Goal: Task Accomplishment & Management: Complete application form

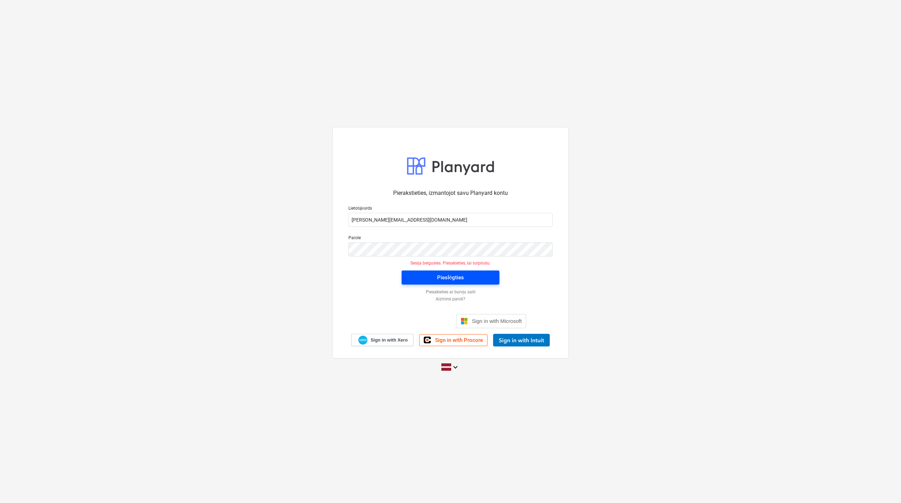
click at [445, 275] on div "Pieslēgties" at bounding box center [450, 277] width 27 height 9
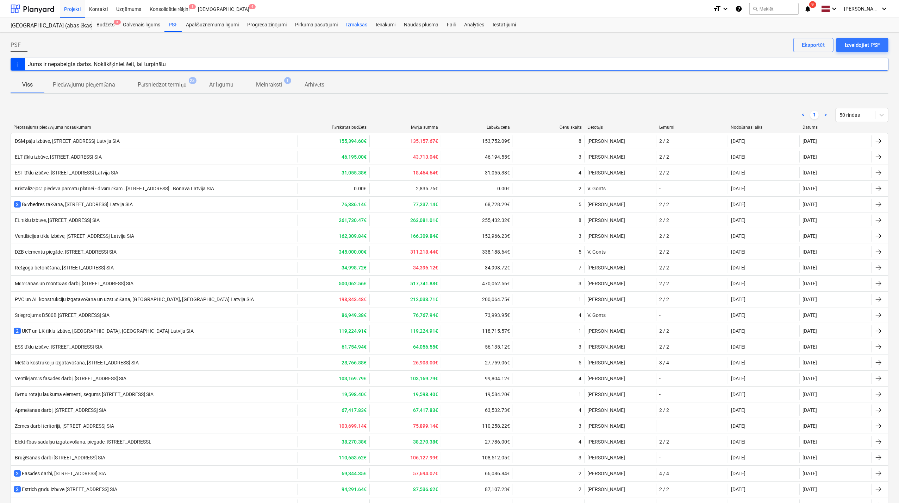
click at [353, 24] on div "Izmaksas" at bounding box center [357, 25] width 30 height 14
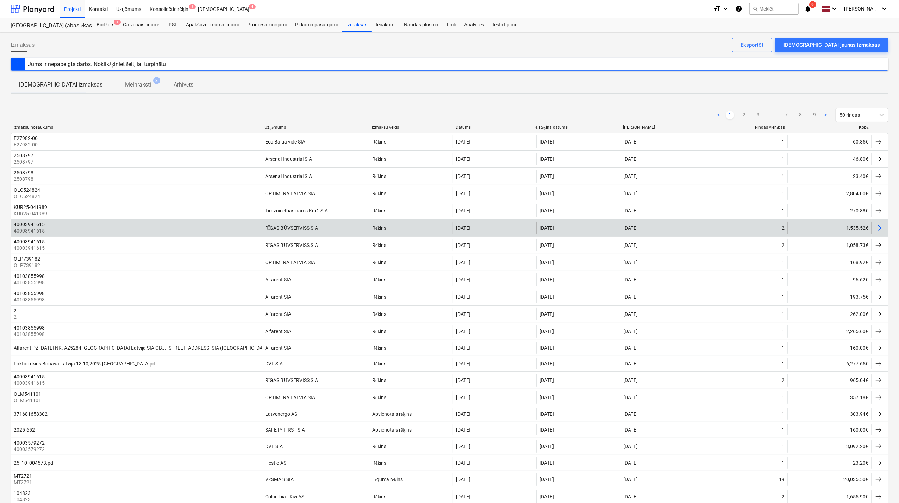
click at [721, 228] on div at bounding box center [878, 228] width 8 height 8
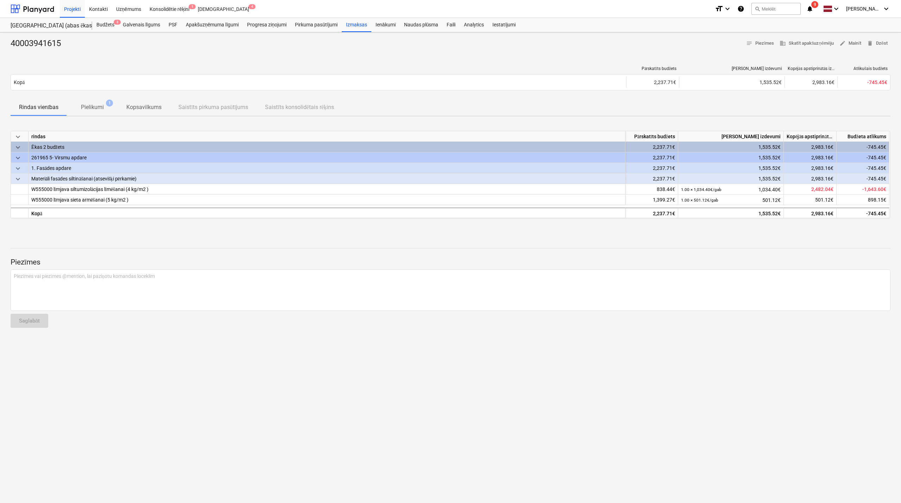
click at [96, 106] on p "Pielikumi" at bounding box center [92, 107] width 23 height 8
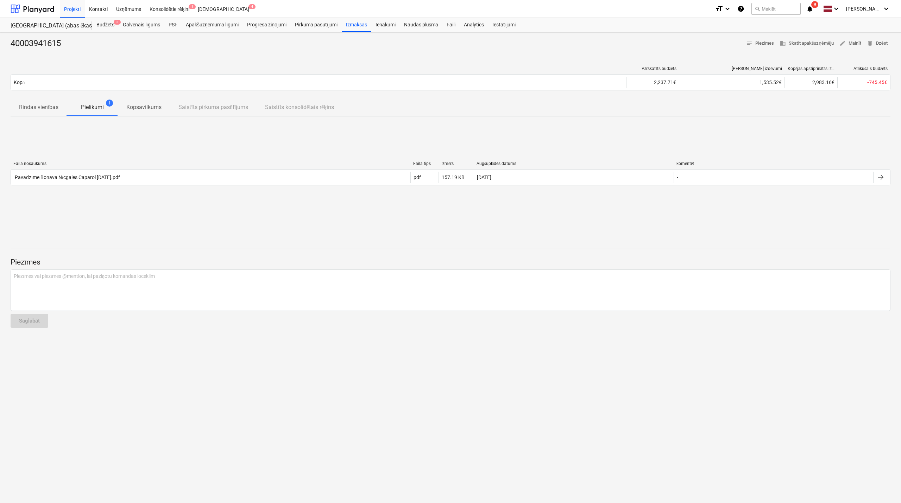
click at [91, 106] on p "Pielikumi" at bounding box center [92, 107] width 23 height 8
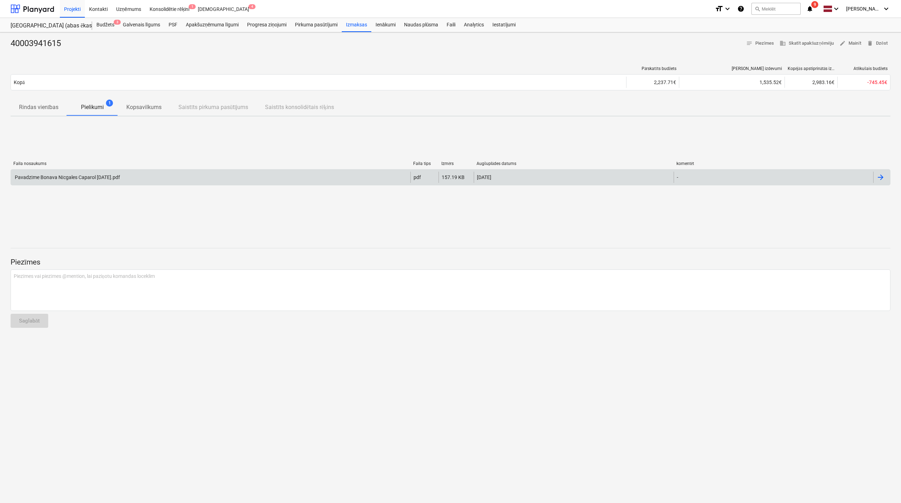
click at [721, 178] on div at bounding box center [881, 177] width 8 height 8
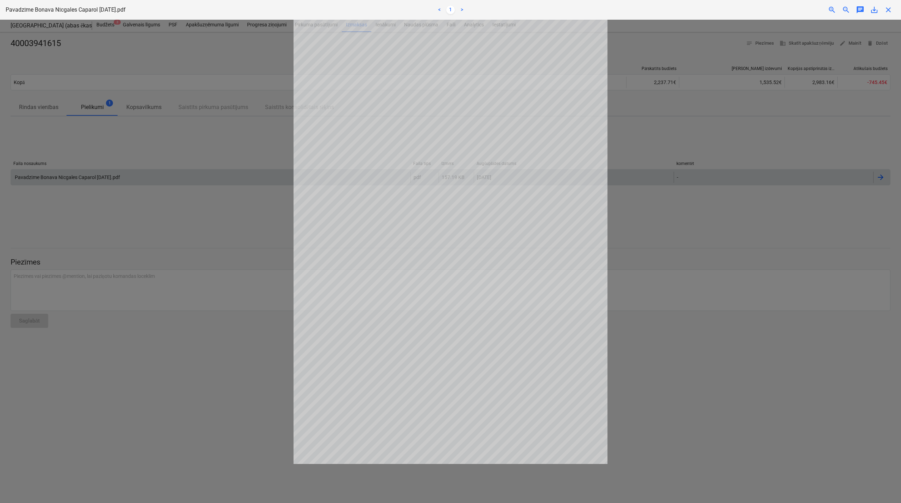
click at [721, 8] on div "Neizdevās iegūt projektu" at bounding box center [803, 7] width 190 height 15
click at [721, 10] on div "Neizdevās iegūt projektu" at bounding box center [803, 7] width 190 height 15
click at [721, 8] on div "Neizdevās iegūt projektu" at bounding box center [803, 7] width 190 height 15
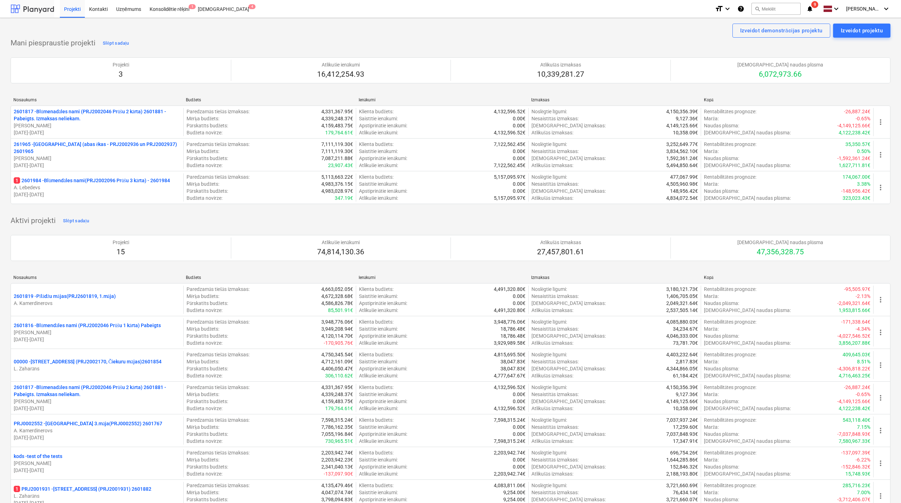
click at [44, 11] on div at bounding box center [33, 9] width 44 height 18
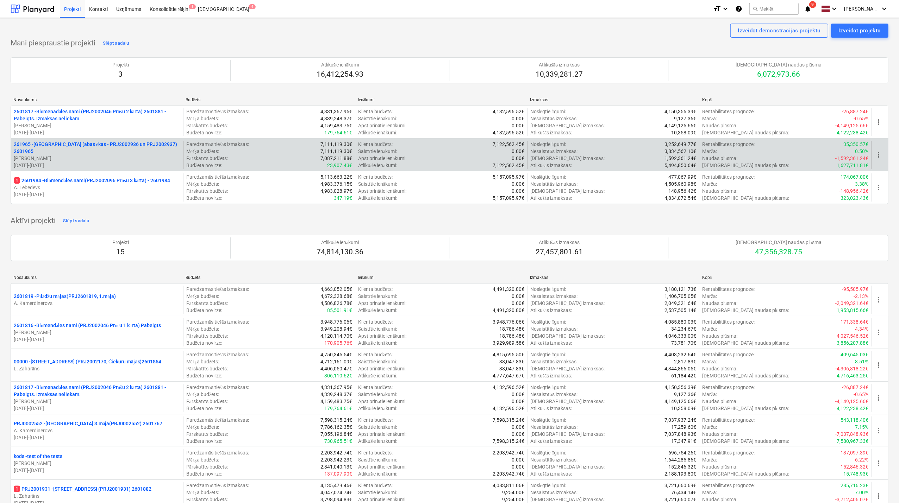
click at [92, 162] on p "[DATE] - [DATE]" at bounding box center [97, 165] width 167 height 7
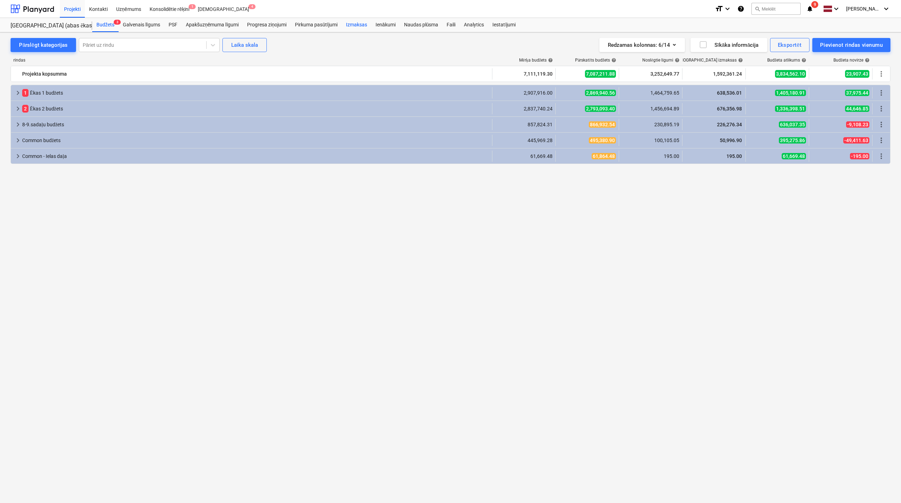
click at [351, 23] on div "Izmaksas" at bounding box center [357, 25] width 30 height 14
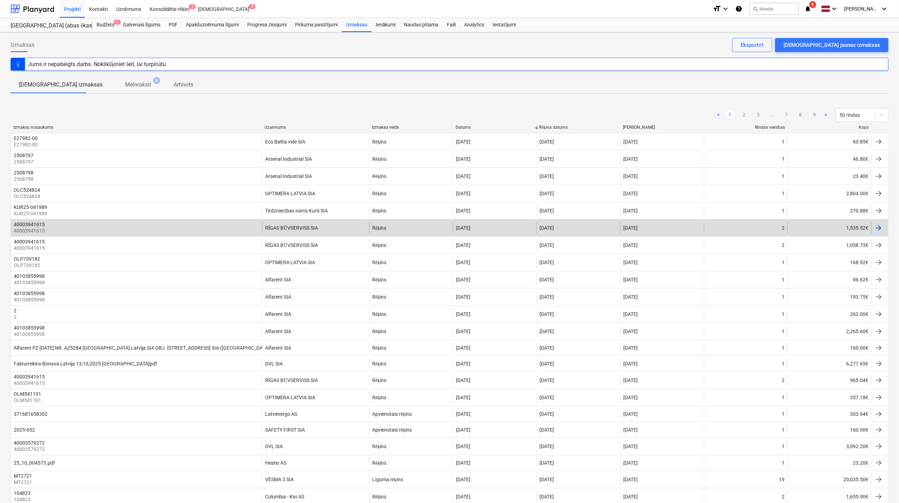
click at [881, 231] on div at bounding box center [878, 228] width 8 height 8
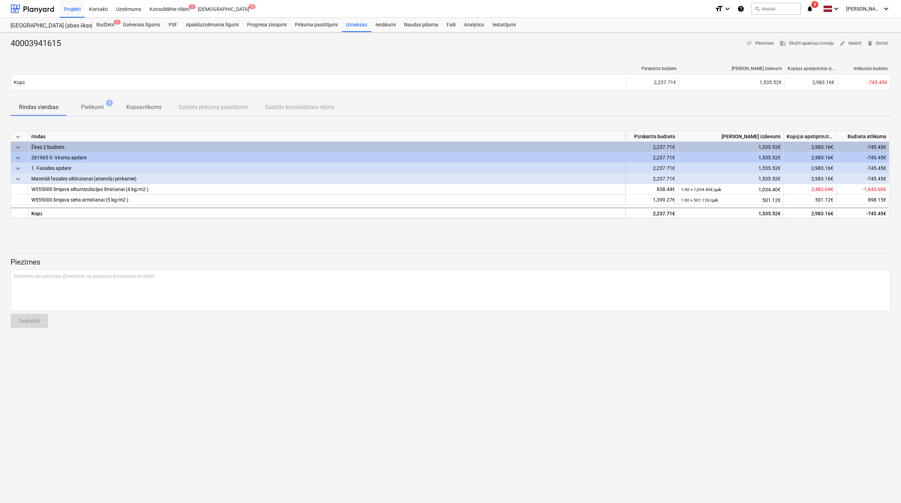
click at [100, 107] on p "Pielikumi" at bounding box center [92, 107] width 23 height 8
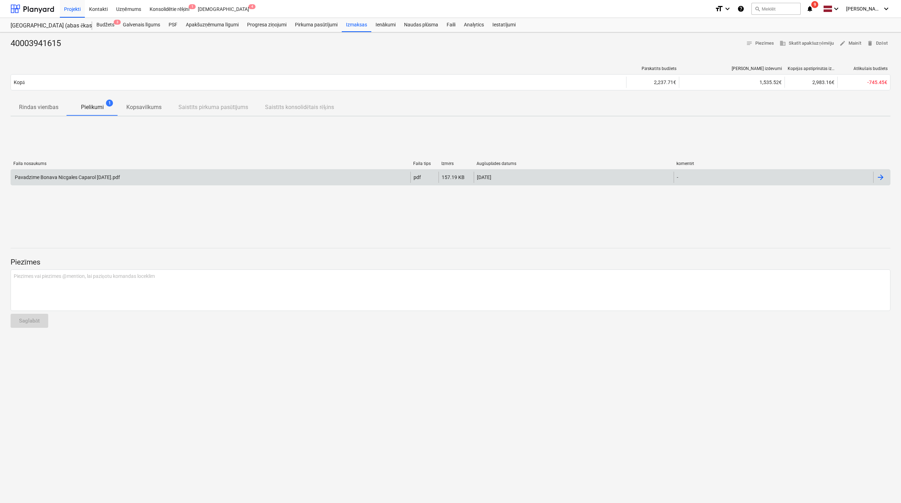
click at [882, 177] on div at bounding box center [881, 177] width 8 height 8
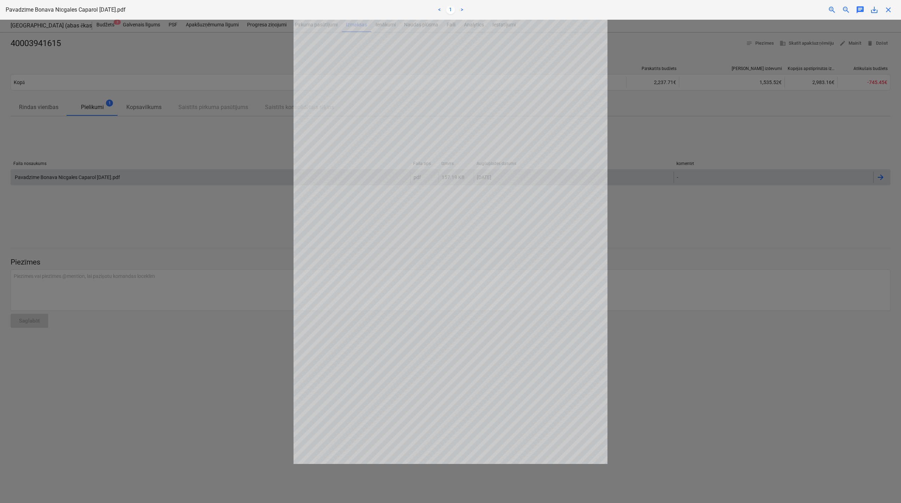
click at [877, 8] on span "save_alt" at bounding box center [874, 10] width 8 height 8
click at [890, 9] on span "close" at bounding box center [888, 10] width 8 height 8
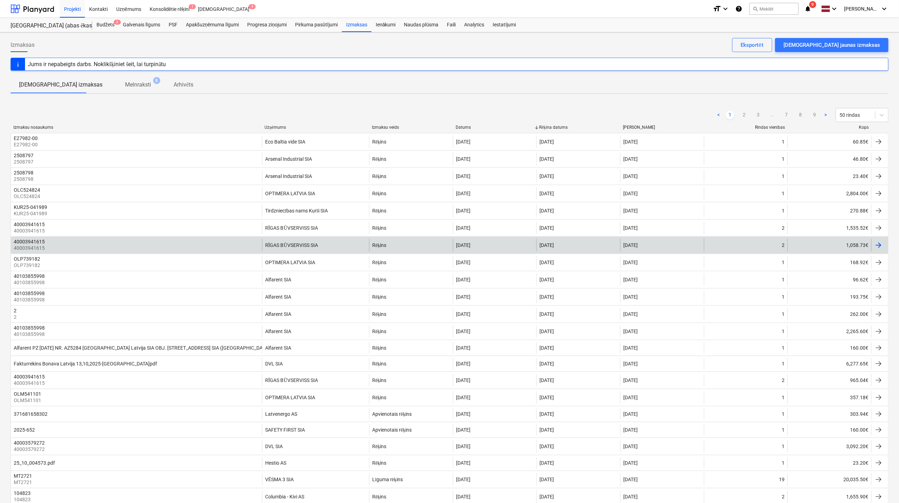
click at [877, 246] on div at bounding box center [878, 245] width 8 height 8
click at [881, 248] on div at bounding box center [878, 245] width 8 height 8
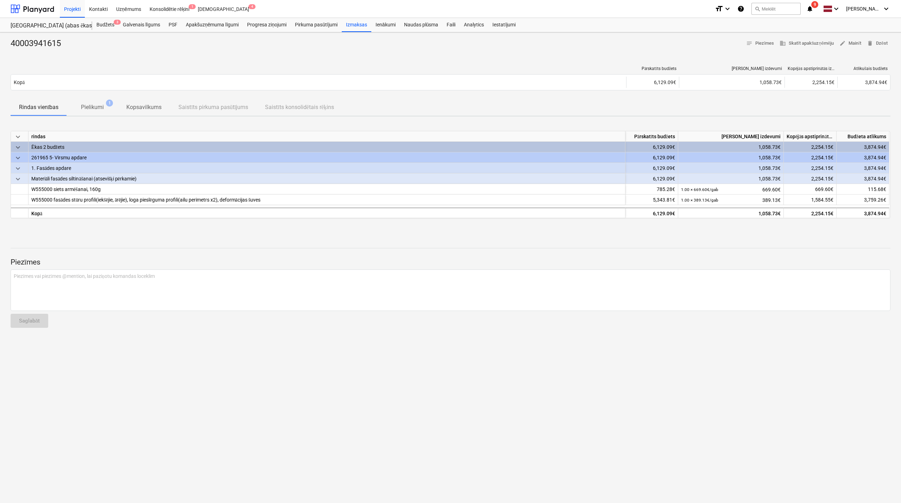
click at [101, 108] on p "Pielikumi" at bounding box center [92, 107] width 23 height 8
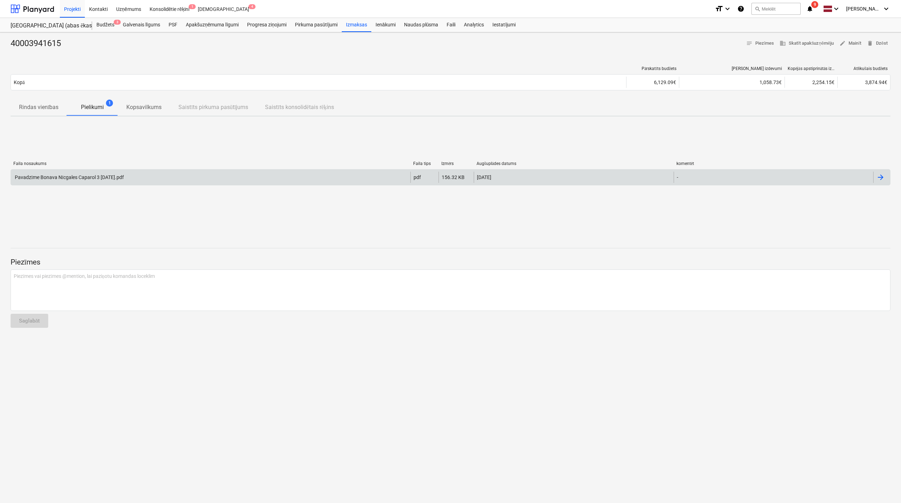
click at [883, 179] on div at bounding box center [881, 177] width 8 height 8
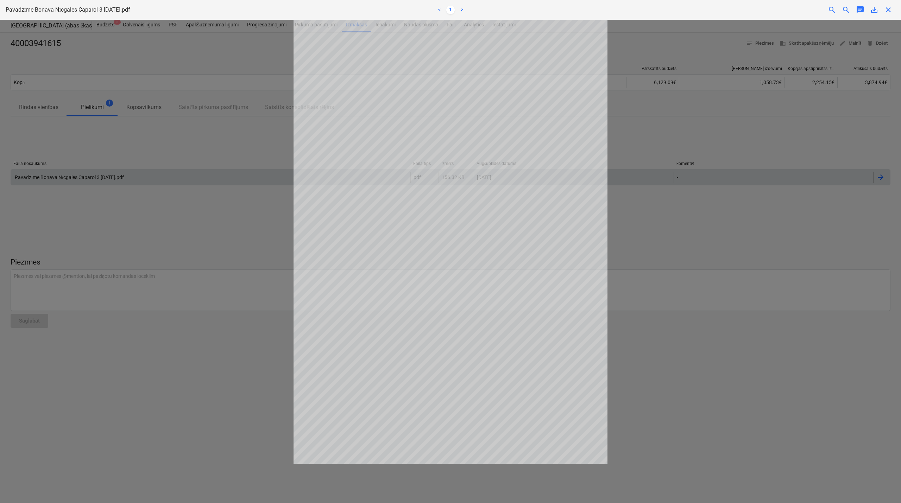
click at [874, 13] on span "save_alt" at bounding box center [874, 10] width 8 height 8
click at [888, 7] on span "close" at bounding box center [888, 10] width 8 height 8
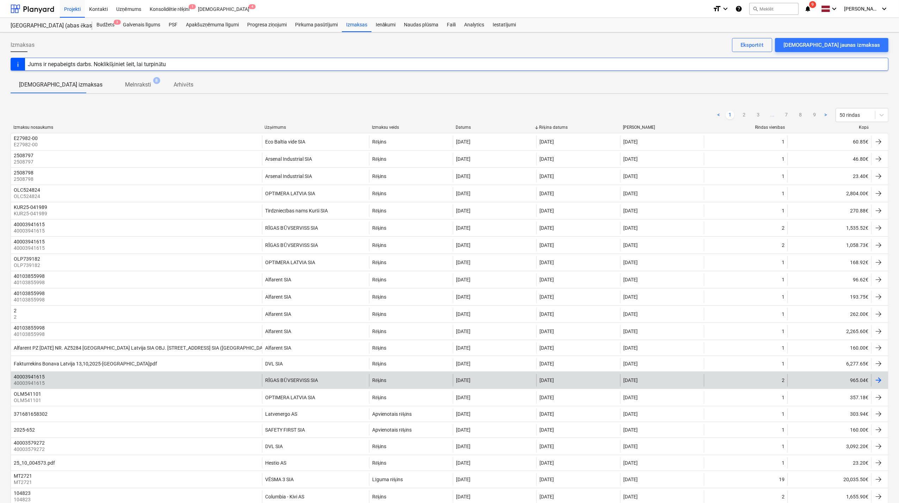
click at [877, 385] on div at bounding box center [878, 380] width 8 height 8
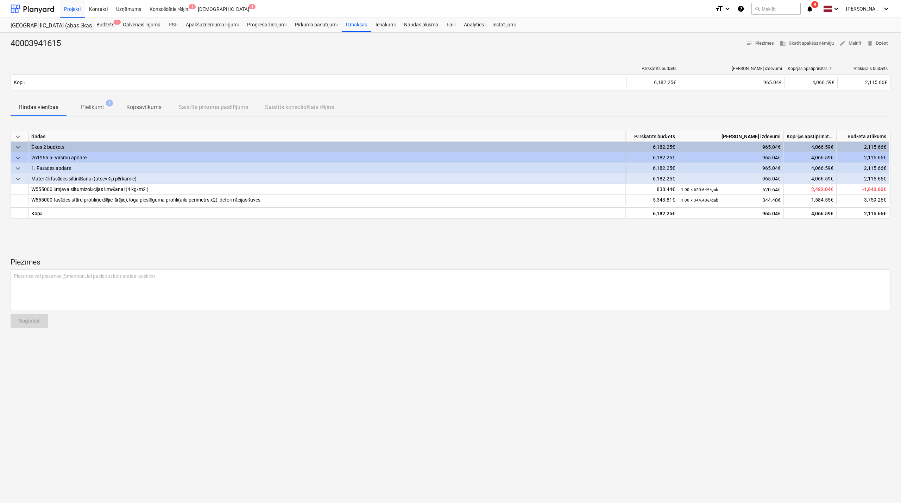
click at [96, 105] on p "Pielikumi" at bounding box center [92, 107] width 23 height 8
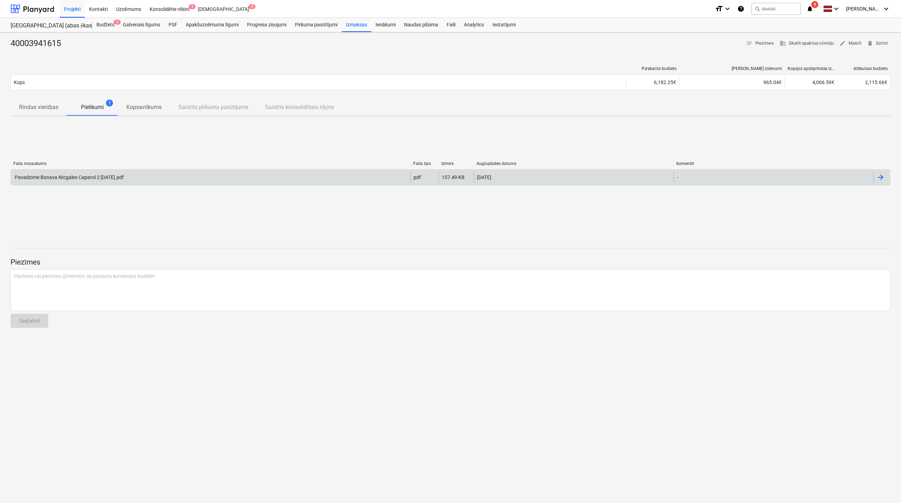
click at [881, 179] on div at bounding box center [881, 177] width 8 height 8
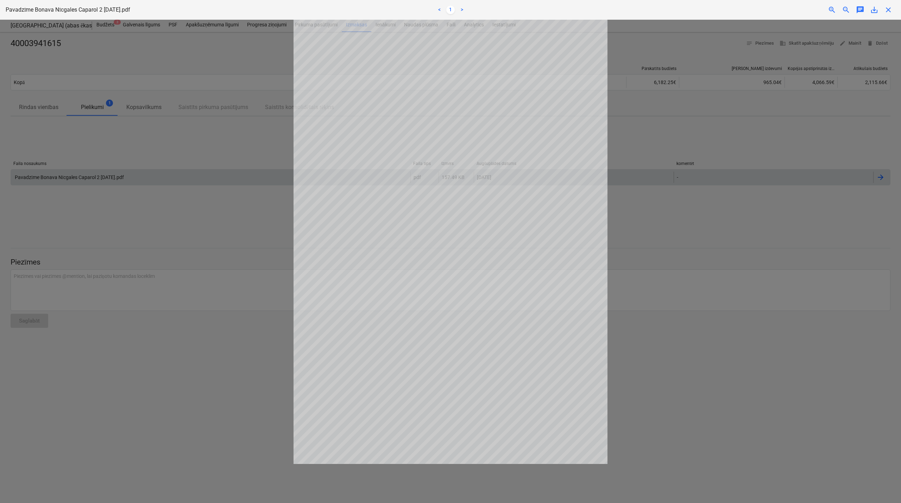
click at [871, 12] on span "save_alt" at bounding box center [874, 10] width 8 height 8
click at [877, 10] on span "save_alt" at bounding box center [874, 10] width 8 height 8
click at [888, 14] on div "Pavadzīme Bonava Nīcgales Caparol 2 [DATE].pdf < 1 > zoom_in zoom_out chat 0 sa…" at bounding box center [450, 10] width 901 height 20
click at [888, 11] on span "close" at bounding box center [888, 10] width 8 height 8
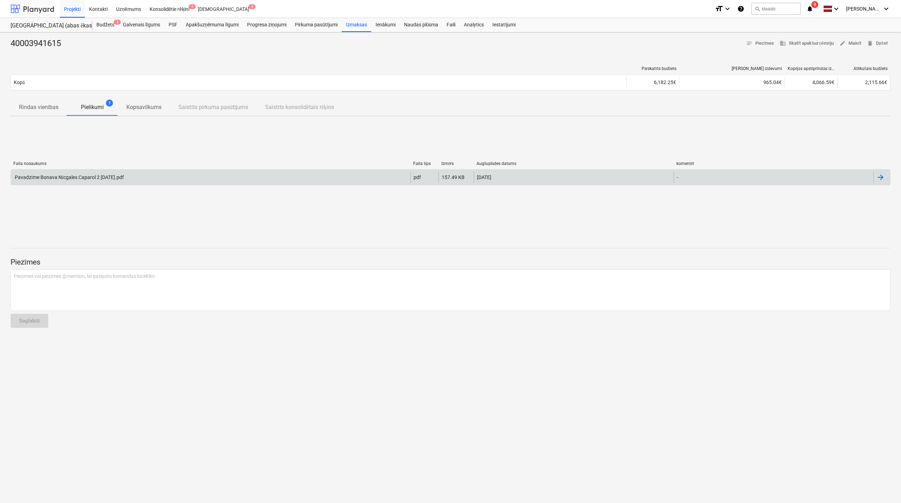
click at [42, 8] on div at bounding box center [33, 9] width 44 height 18
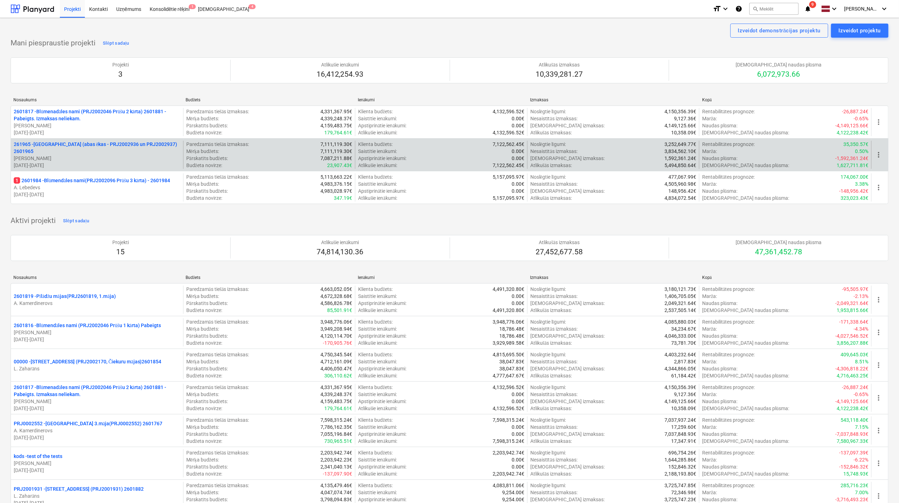
click at [77, 150] on p "261965 - [GEOGRAPHIC_DATA] (abas ēkas - PRJ2002936 un PRJ2002937) 2601965" at bounding box center [97, 148] width 167 height 14
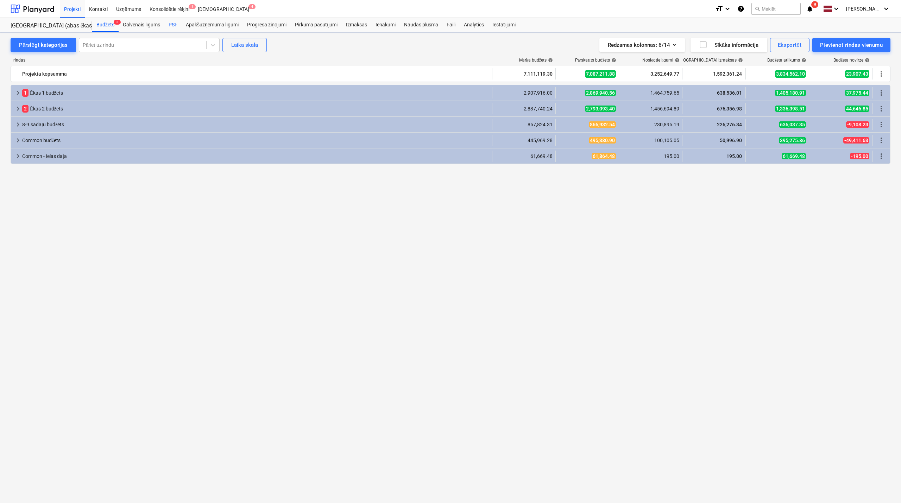
click at [172, 25] on div "PSF" at bounding box center [172, 25] width 17 height 14
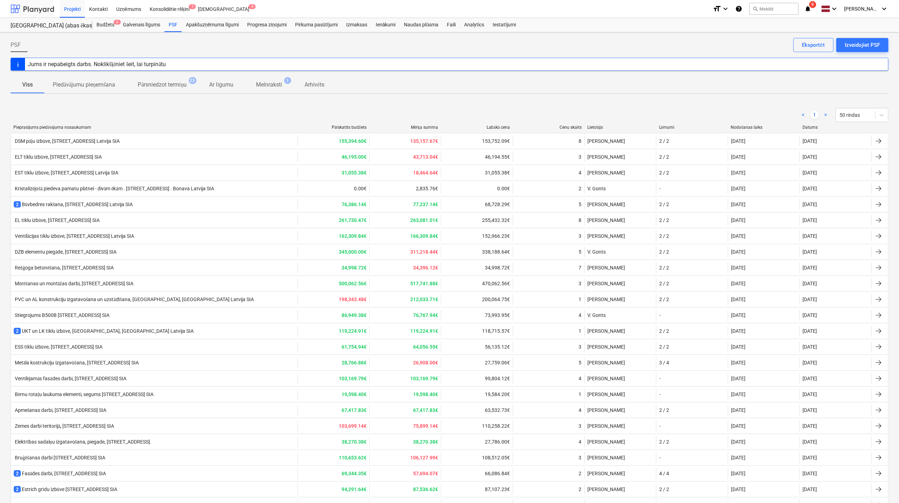
click at [34, 7] on div at bounding box center [33, 9] width 44 height 18
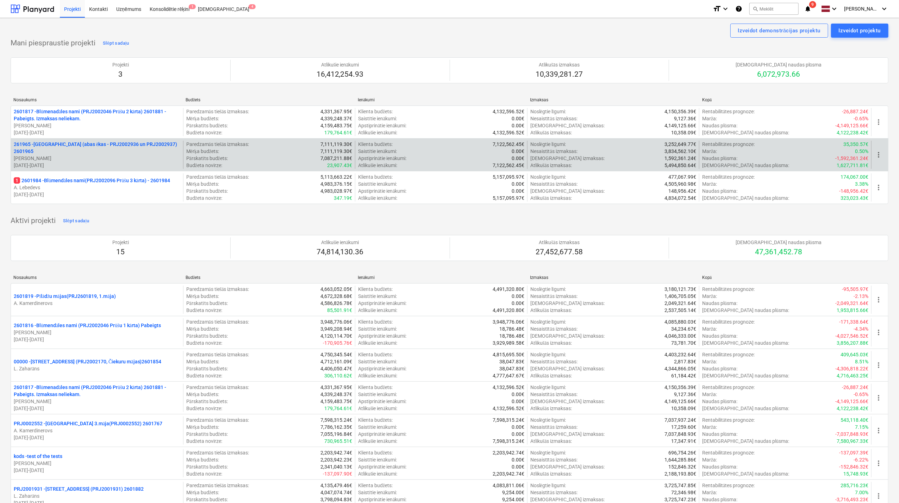
click at [113, 155] on p "[PERSON_NAME]" at bounding box center [97, 158] width 167 height 7
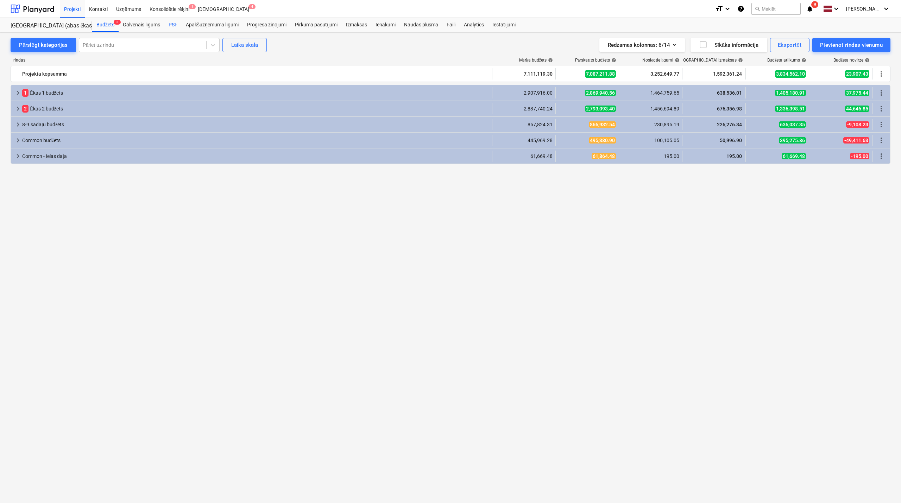
click at [176, 24] on div "PSF" at bounding box center [172, 25] width 17 height 14
click at [18, 91] on span "keyboard_arrow_right" at bounding box center [18, 93] width 8 height 8
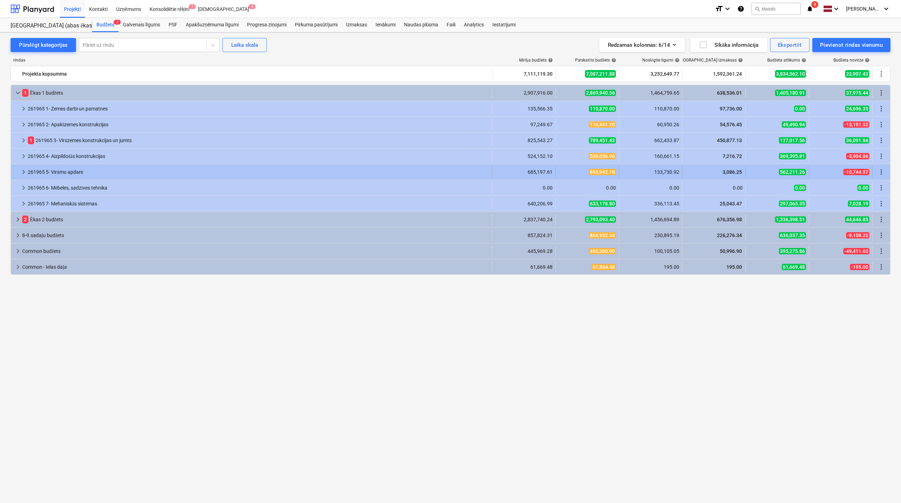
click at [21, 175] on span "keyboard_arrow_right" at bounding box center [23, 172] width 8 height 8
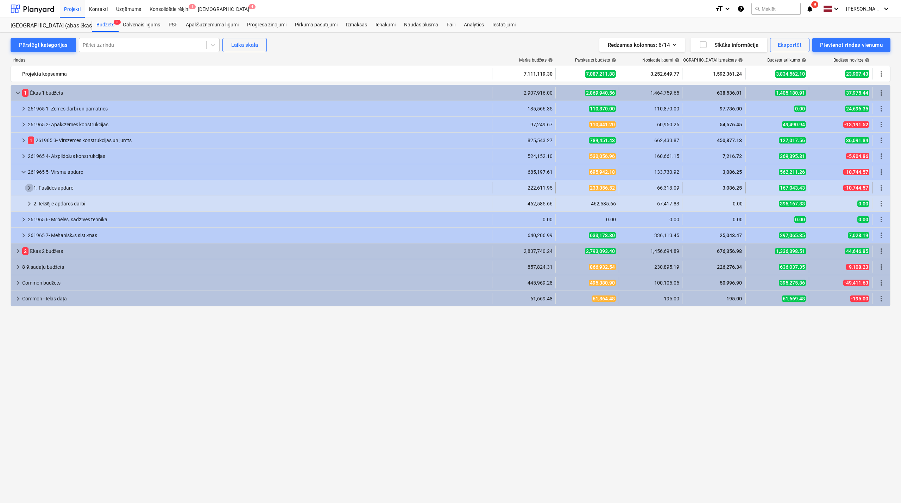
click at [25, 191] on span "keyboard_arrow_right" at bounding box center [29, 188] width 8 height 8
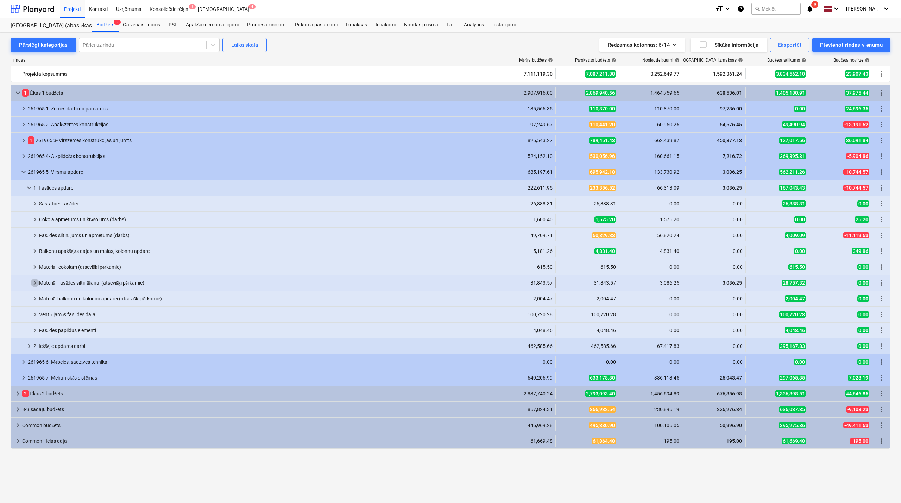
click at [31, 279] on span "keyboard_arrow_right" at bounding box center [35, 283] width 8 height 8
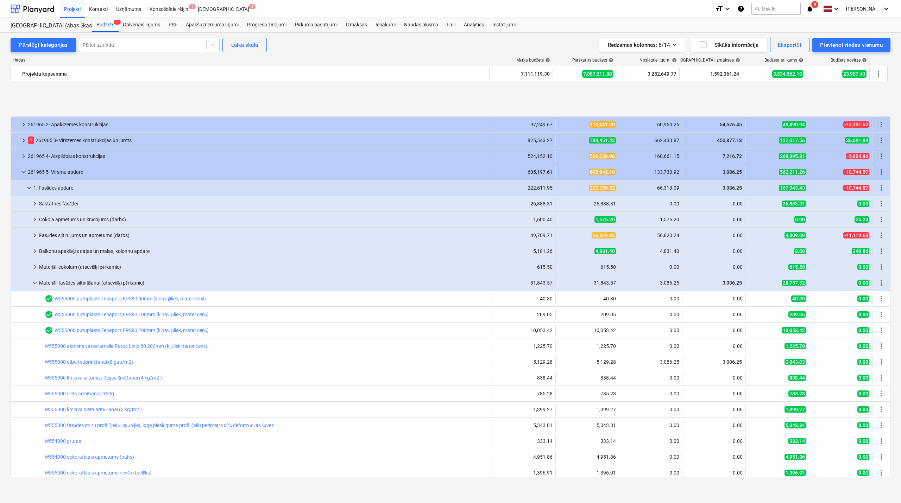
scroll to position [62, 0]
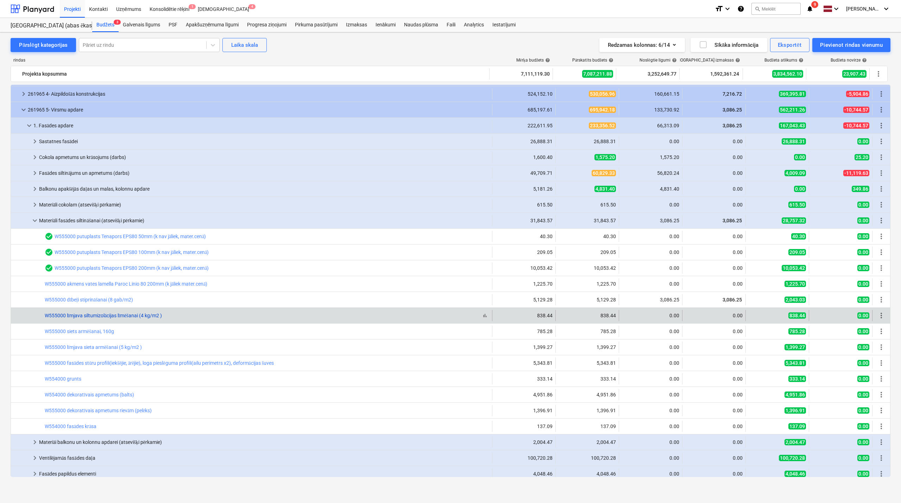
click at [124, 317] on link "W555000 līmjava siltumizolācijas līmēšanai (4 kg/m2 )" at bounding box center [103, 316] width 117 height 6
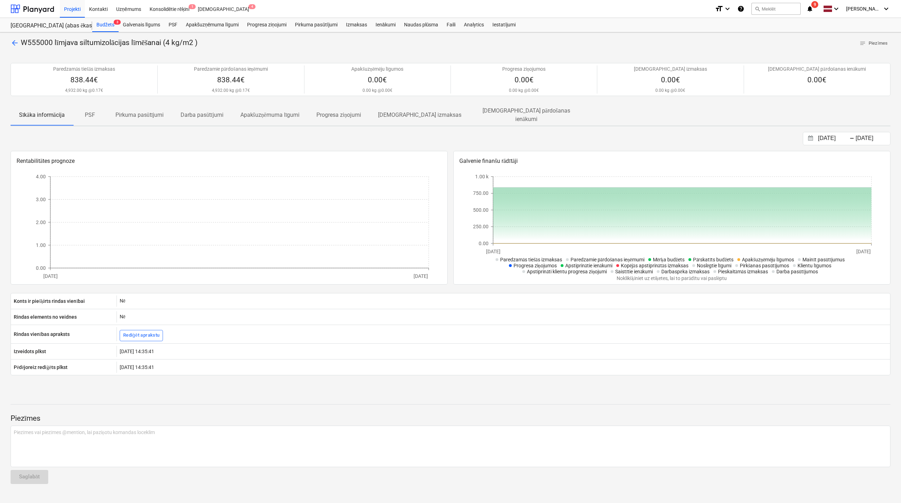
click at [15, 41] on span "arrow_back" at bounding box center [15, 43] width 8 height 8
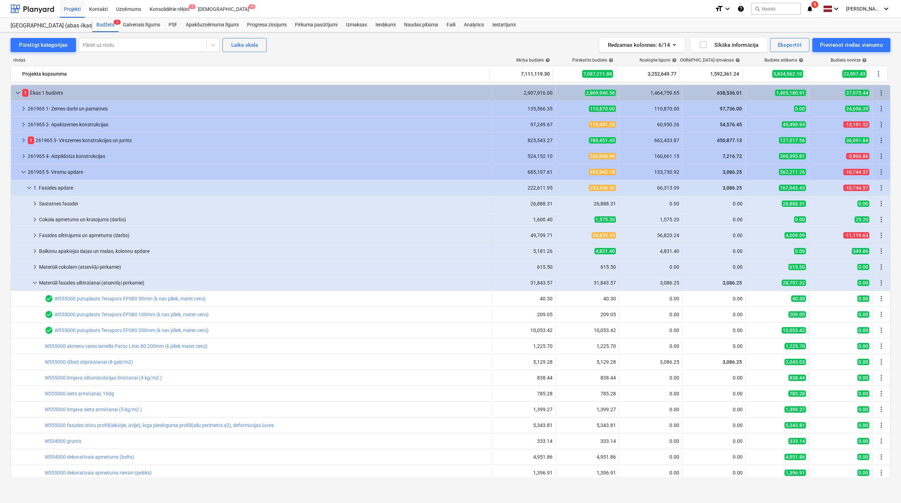
scroll to position [62, 0]
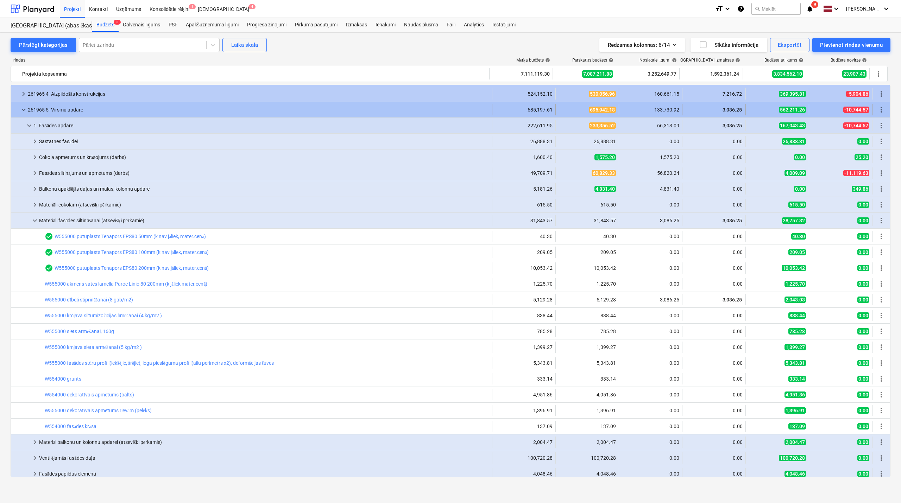
click at [22, 113] on span "keyboard_arrow_down" at bounding box center [23, 110] width 8 height 8
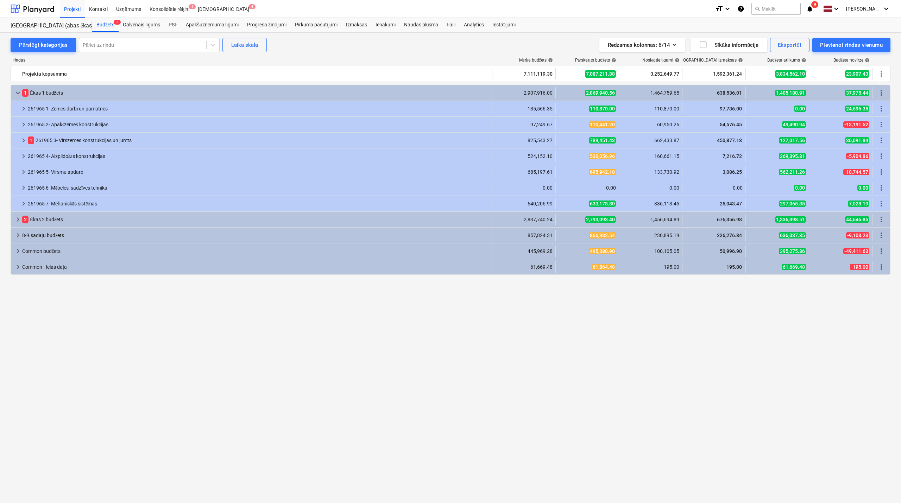
scroll to position [0, 0]
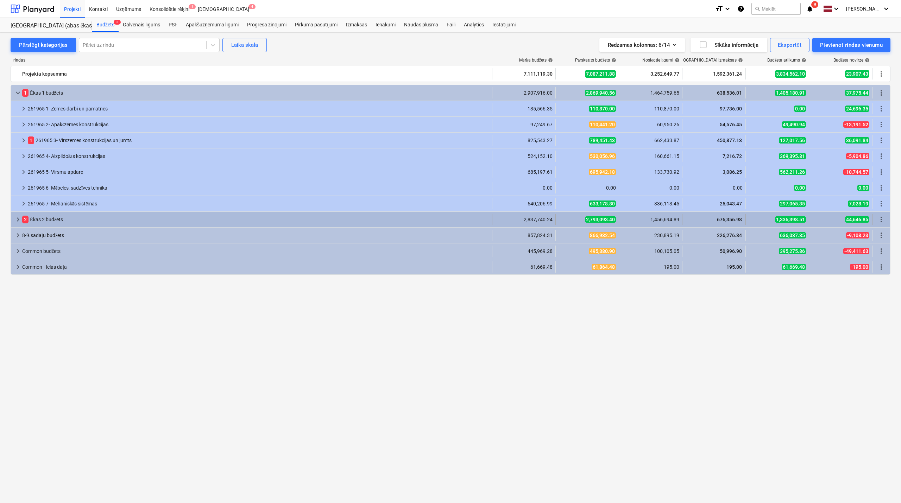
click at [20, 216] on span "keyboard_arrow_right" at bounding box center [18, 219] width 8 height 8
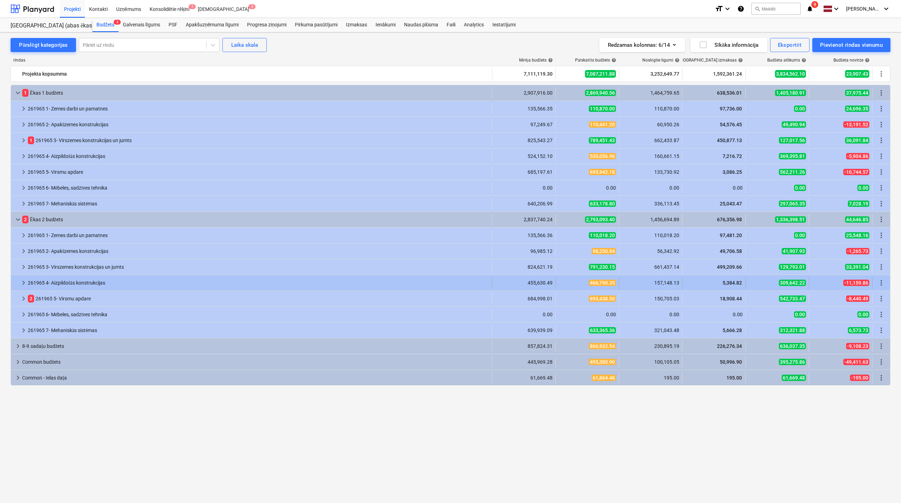
click at [29, 282] on div "261965 4- Aizpildošās konstrukcijas" at bounding box center [259, 282] width 462 height 11
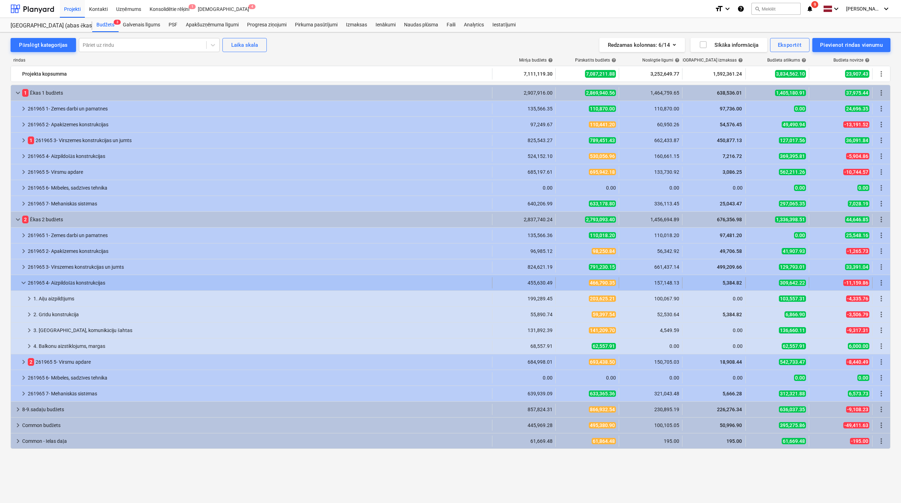
click at [24, 278] on div "keyboard_arrow_down" at bounding box center [23, 282] width 8 height 11
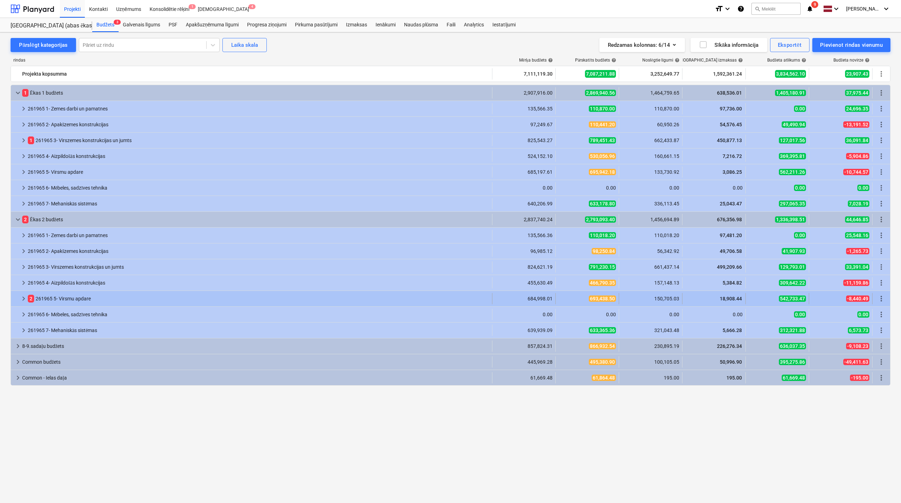
click at [25, 296] on span "keyboard_arrow_right" at bounding box center [23, 299] width 8 height 8
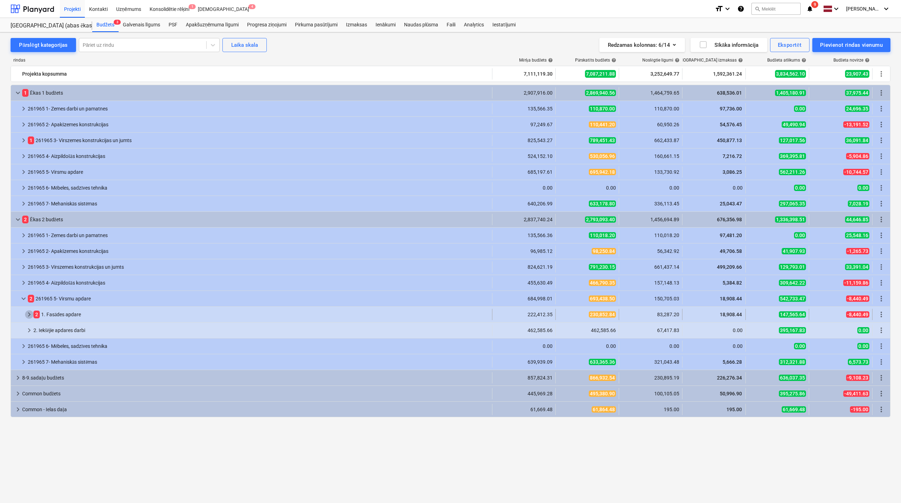
click at [27, 315] on span "keyboard_arrow_right" at bounding box center [29, 315] width 8 height 8
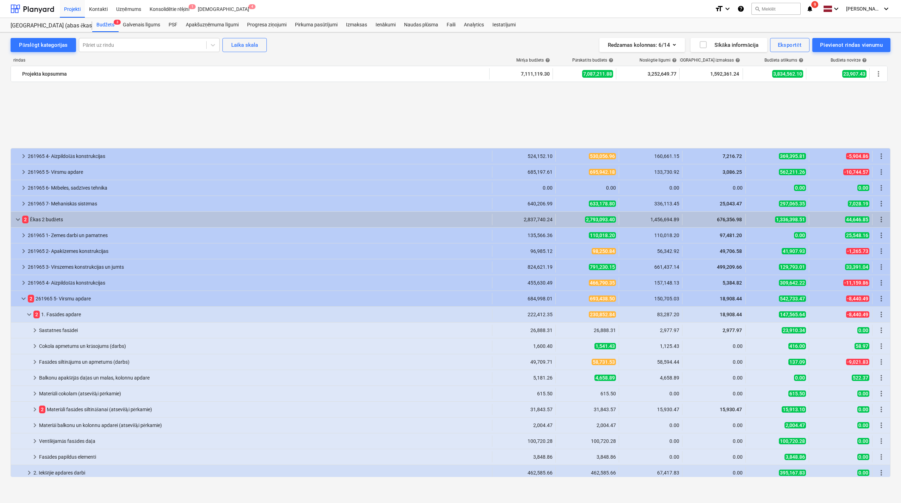
scroll to position [83, 0]
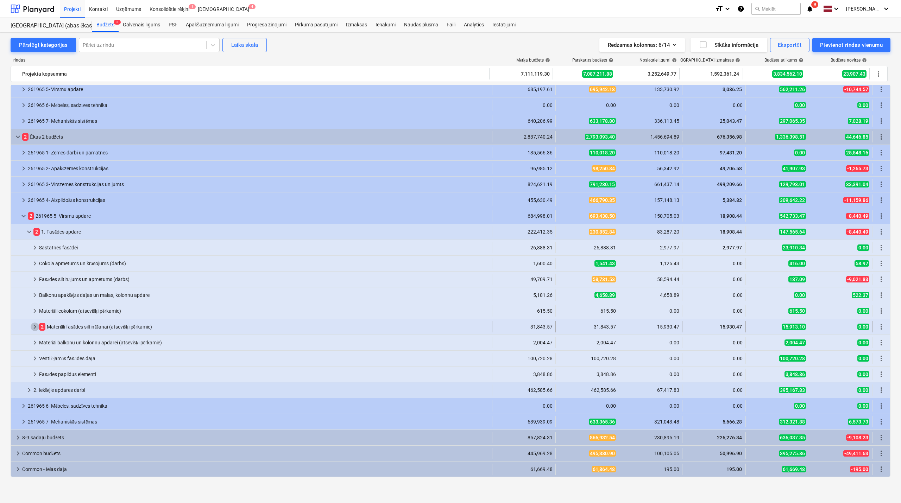
click at [33, 329] on span "keyboard_arrow_right" at bounding box center [35, 327] width 8 height 8
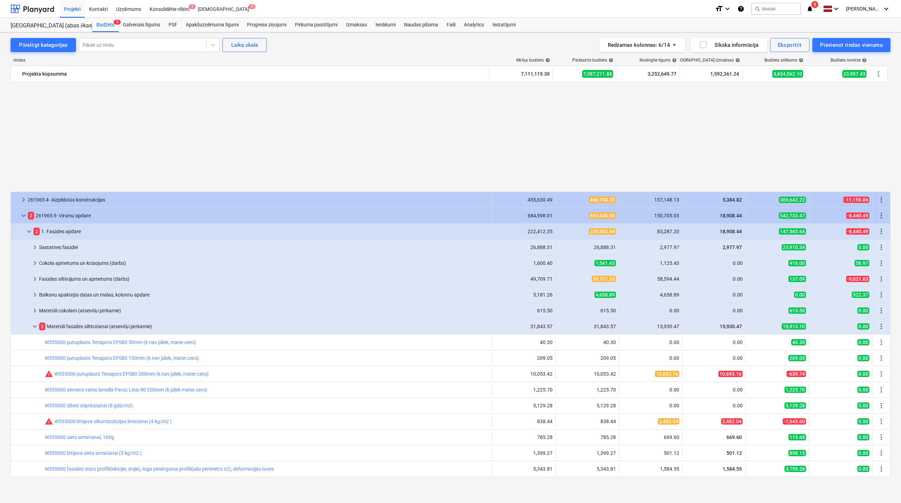
scroll to position [208, 0]
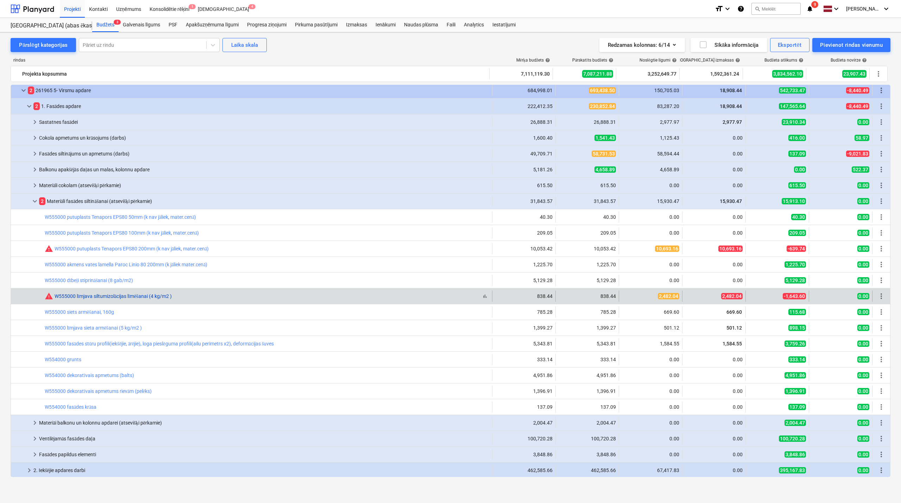
click at [84, 299] on link "W555000 līmjava siltumizolācijas līmēšanai (4 kg/m2 )" at bounding box center [113, 297] width 117 height 6
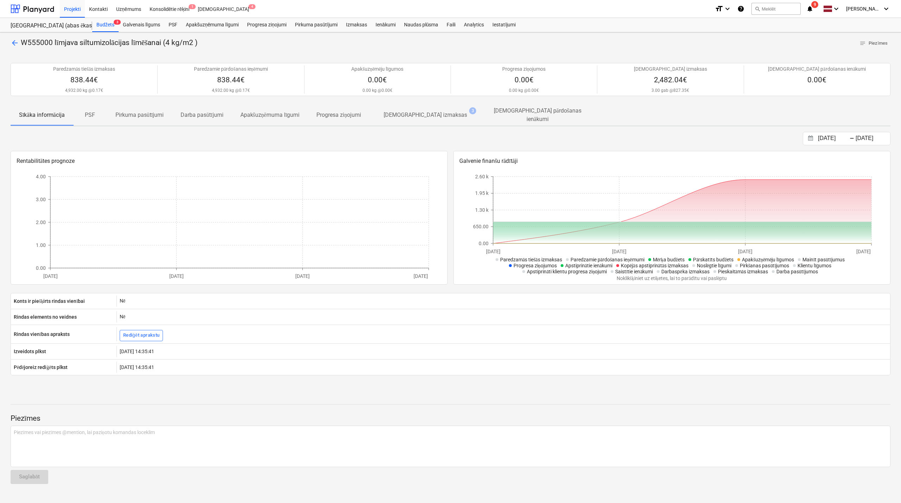
click at [14, 38] on p "arrow_back W555000 līmjava siltumizolācijas līmēšanai (4 kg/m2 )" at bounding box center [104, 43] width 187 height 10
click at [13, 44] on span "arrow_back" at bounding box center [15, 43] width 8 height 8
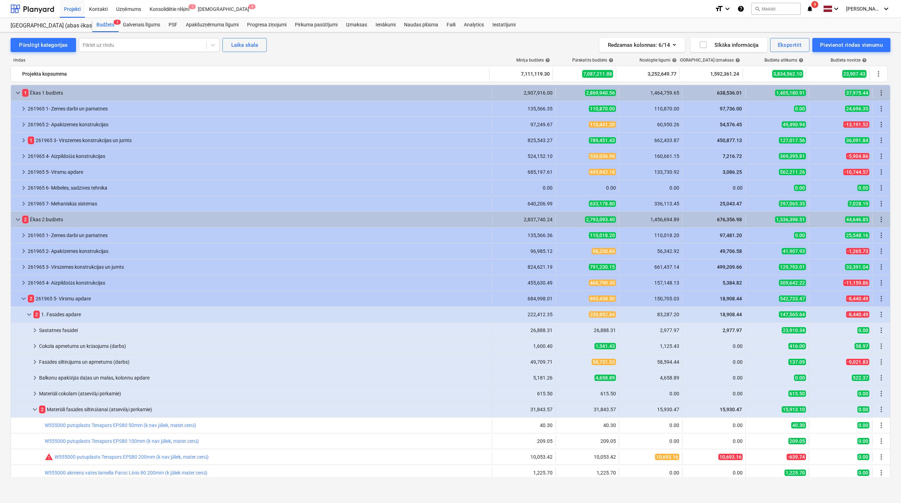
scroll to position [208, 0]
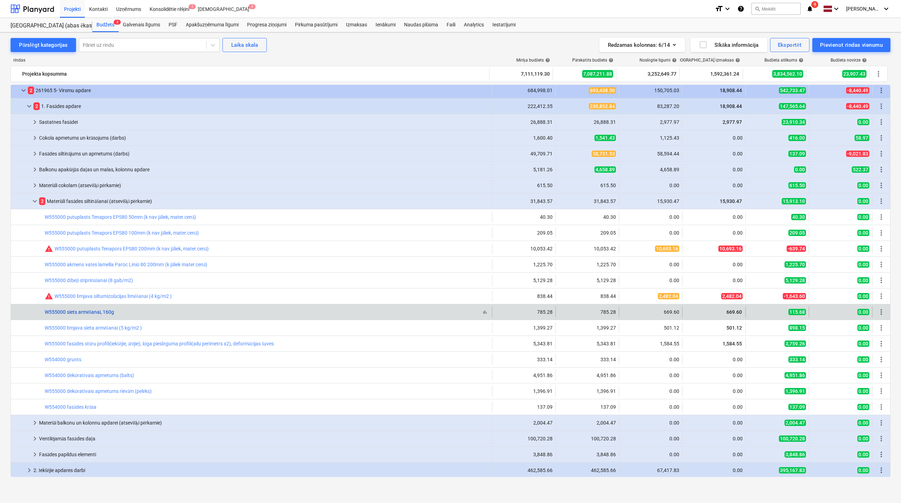
click at [99, 312] on link "W555000 siets armēšanai, 160g" at bounding box center [79, 312] width 69 height 6
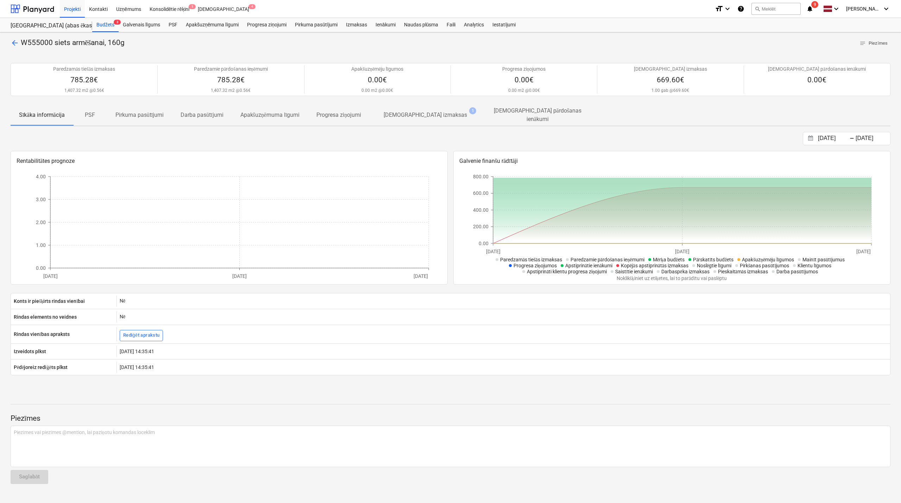
click at [13, 43] on span "arrow_back" at bounding box center [15, 43] width 8 height 8
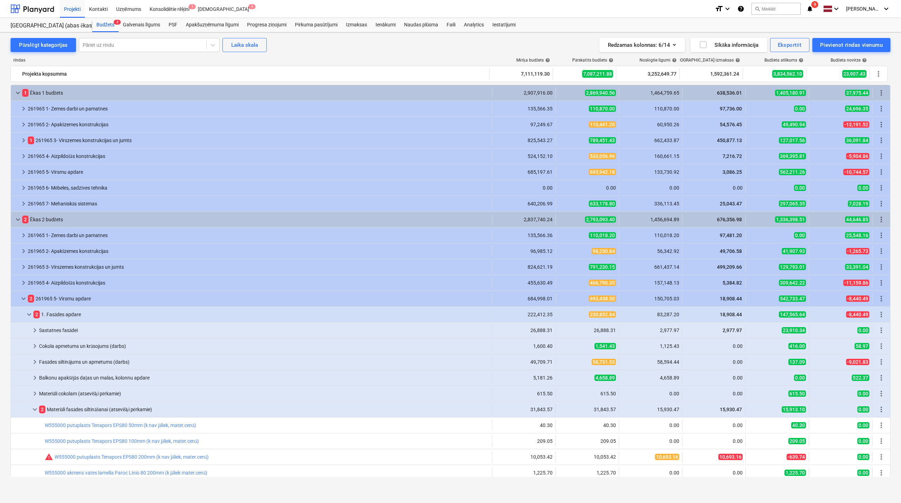
scroll to position [208, 0]
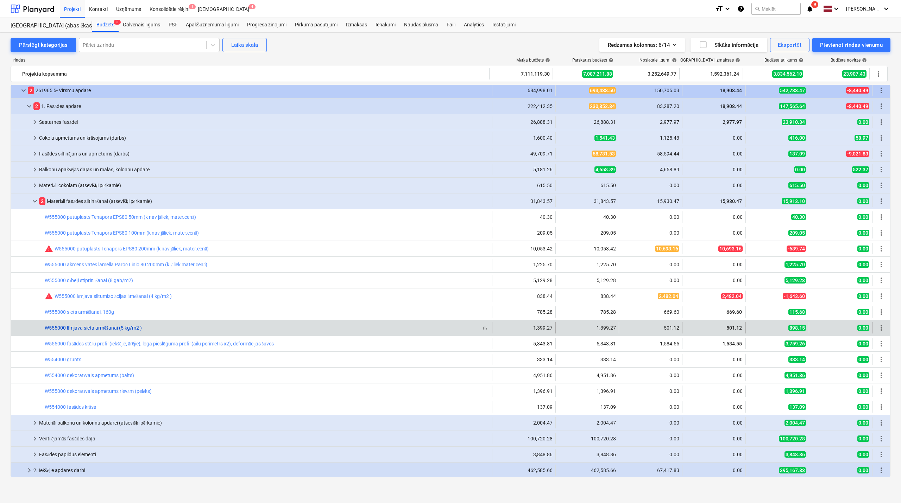
click at [84, 328] on link "W555000 līmjava sieta armēšanai (5 kg/m2 )" at bounding box center [93, 328] width 97 height 6
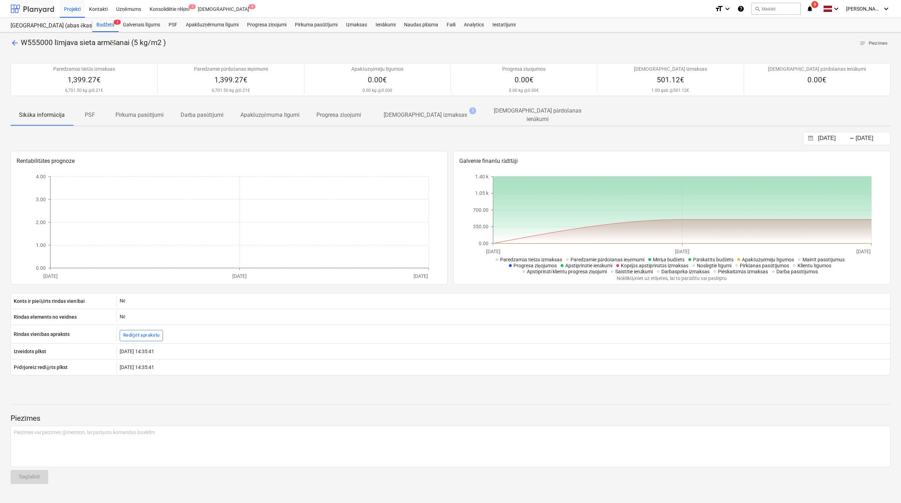
click at [43, 2] on div at bounding box center [33, 9] width 44 height 18
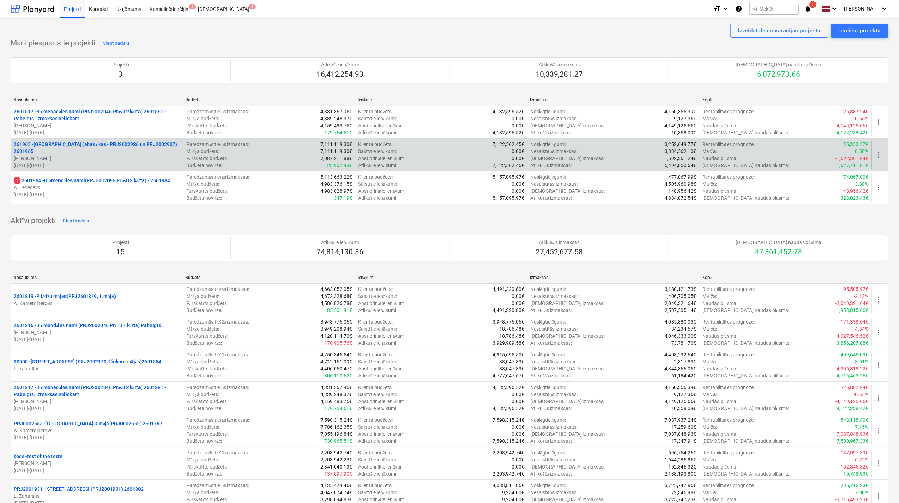
click at [82, 162] on p "[DATE] - [DATE]" at bounding box center [97, 165] width 167 height 7
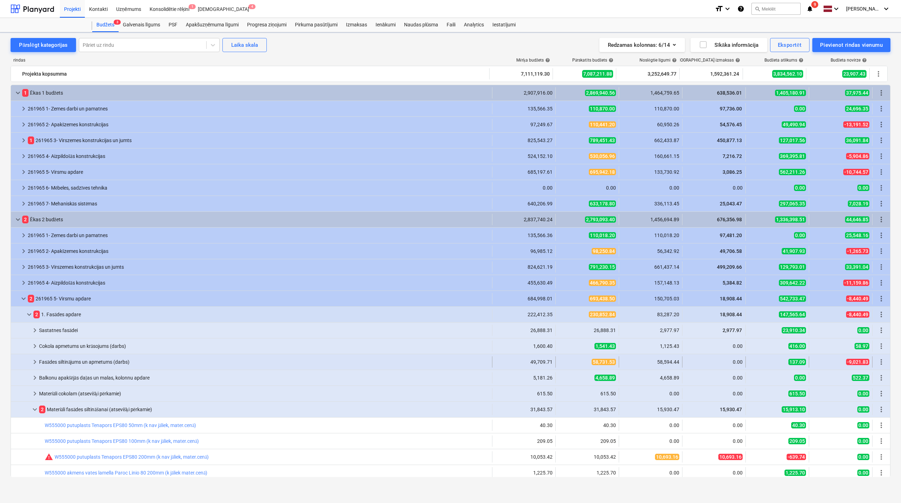
scroll to position [208, 0]
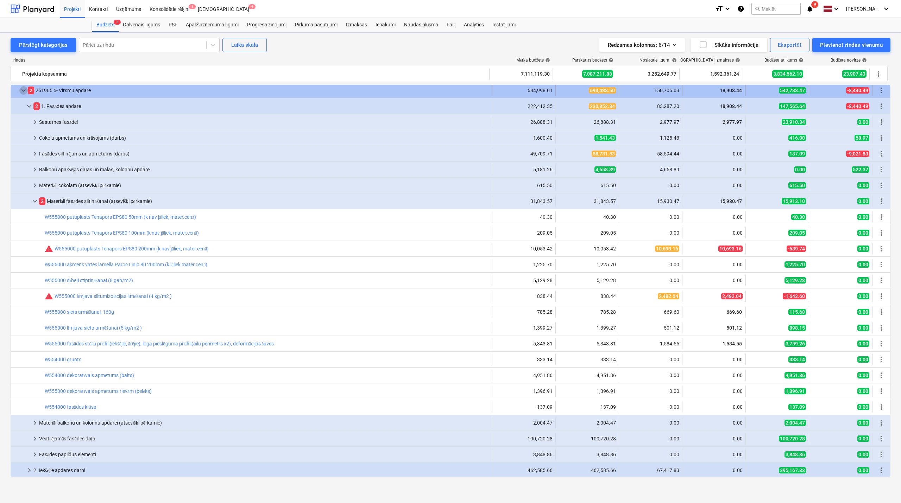
click at [23, 88] on span "keyboard_arrow_down" at bounding box center [23, 90] width 8 height 8
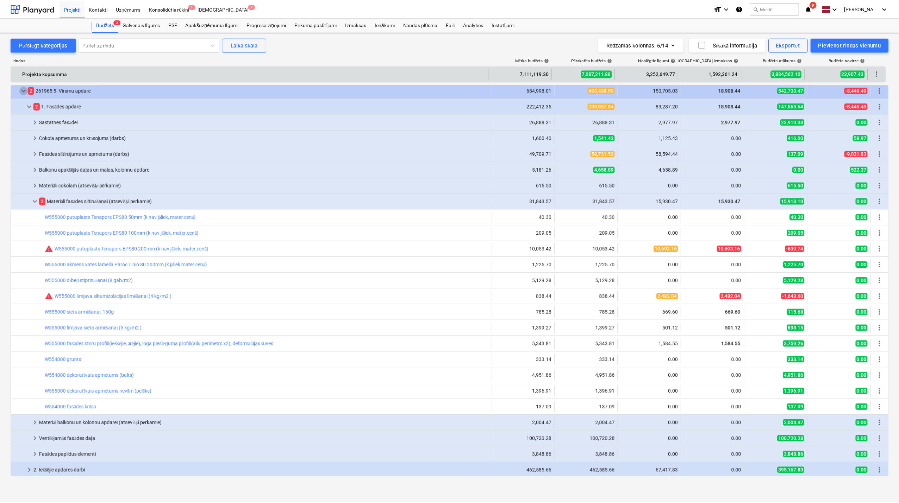
scroll to position [0, 0]
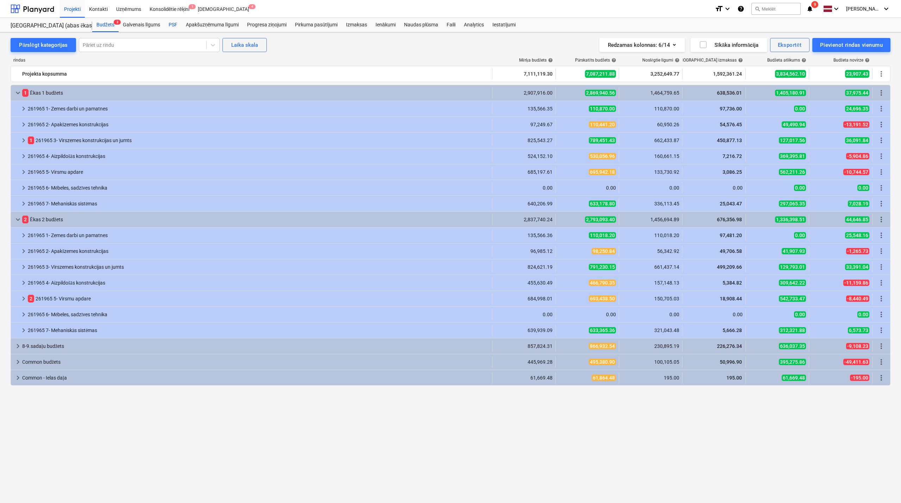
click at [167, 27] on div "PSF" at bounding box center [172, 25] width 17 height 14
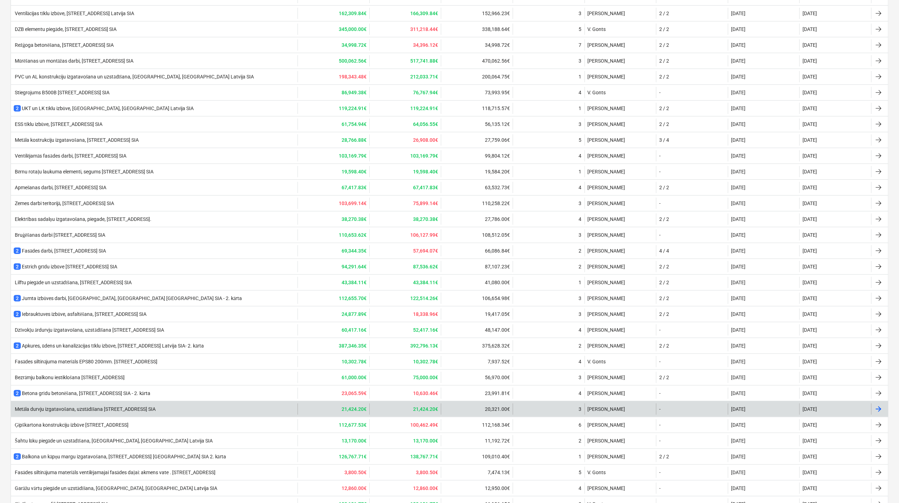
scroll to position [151, 0]
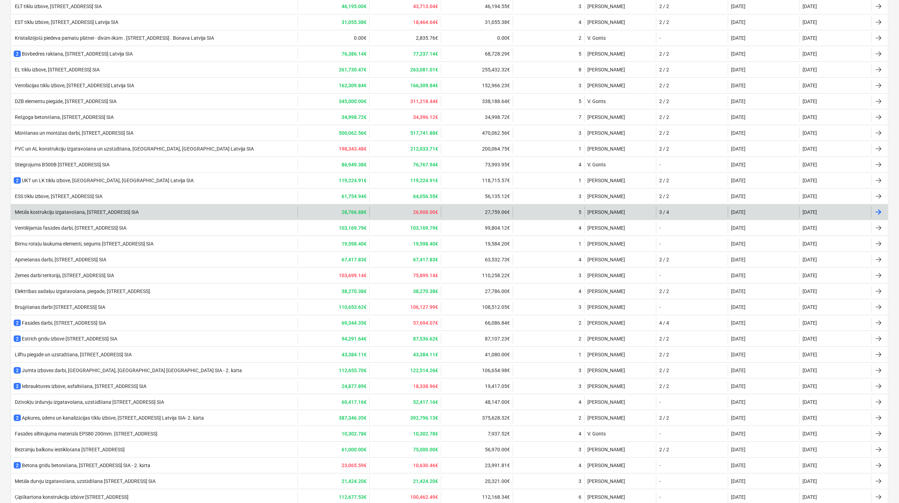
click at [68, 211] on div "Metāla kostrukciju izgatavošana, [STREET_ADDRESS] SIA" at bounding box center [76, 212] width 125 height 6
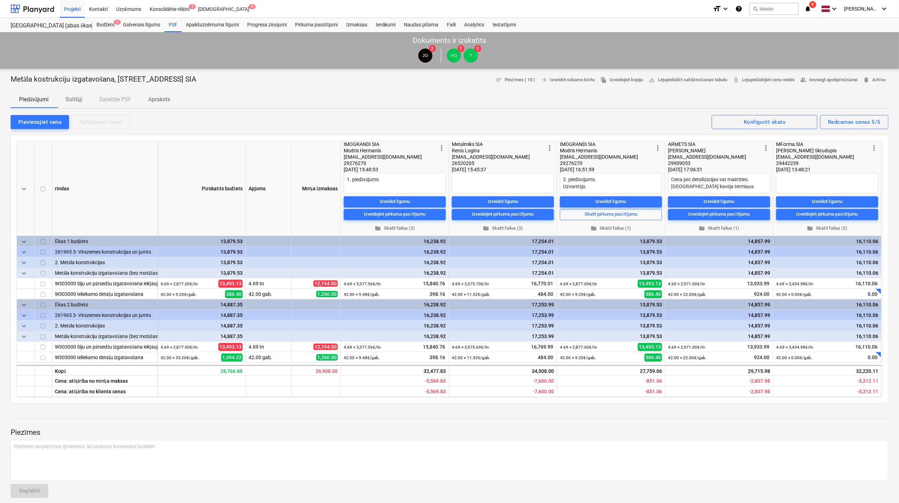
type textarea "x"
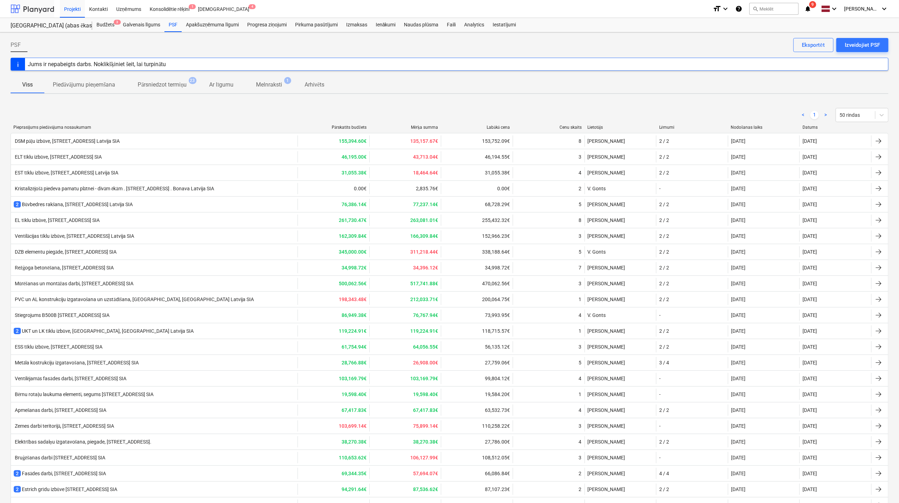
click at [43, 7] on div at bounding box center [33, 9] width 44 height 18
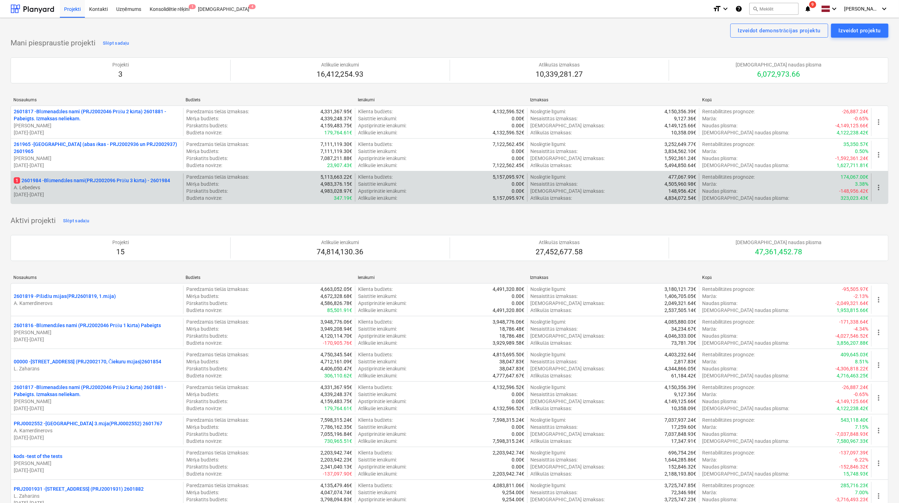
click at [93, 182] on p "1 2601984 - Blūmendāles nami(PRJ2002096 Prūšu 3 kārta) - 2601984" at bounding box center [92, 180] width 156 height 7
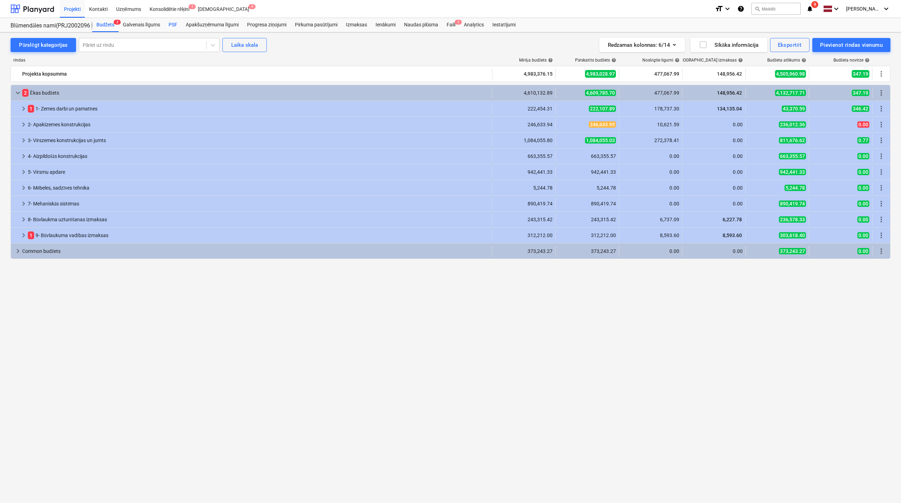
click at [172, 23] on div "PSF" at bounding box center [172, 25] width 17 height 14
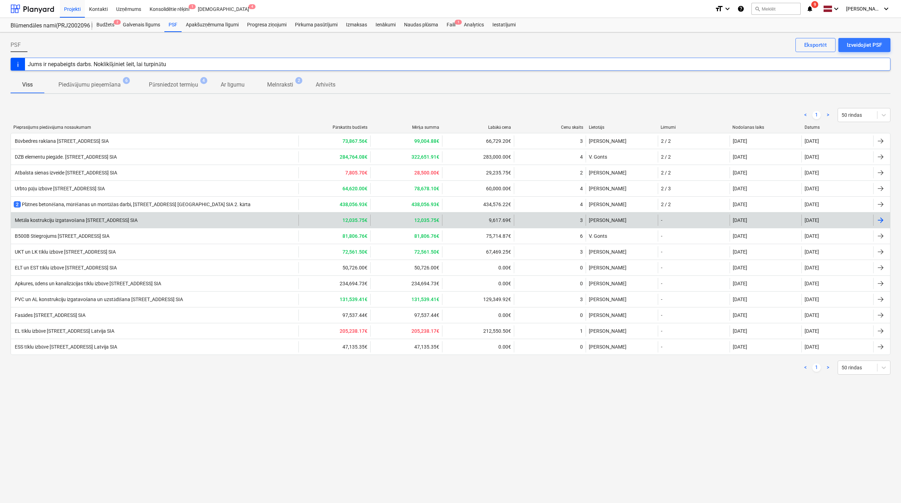
click at [183, 221] on div "Metāla kostrukciju izgatavošana [STREET_ADDRESS] SIA" at bounding box center [155, 220] width 288 height 11
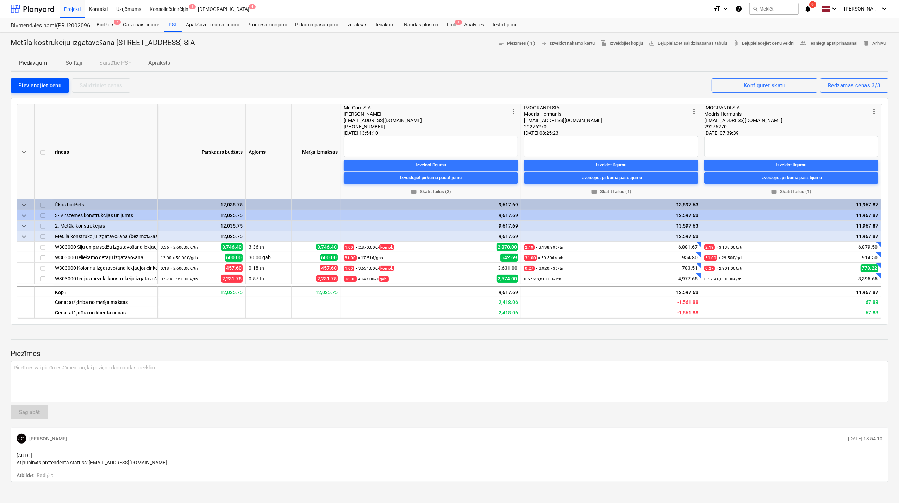
click at [44, 85] on div "Pievienojiet cenu" at bounding box center [39, 85] width 43 height 9
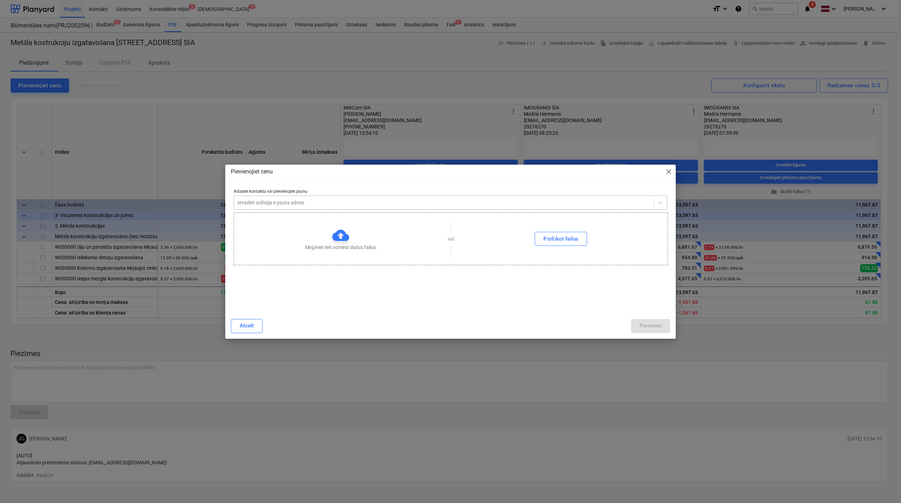
click at [289, 202] on div at bounding box center [444, 202] width 413 height 7
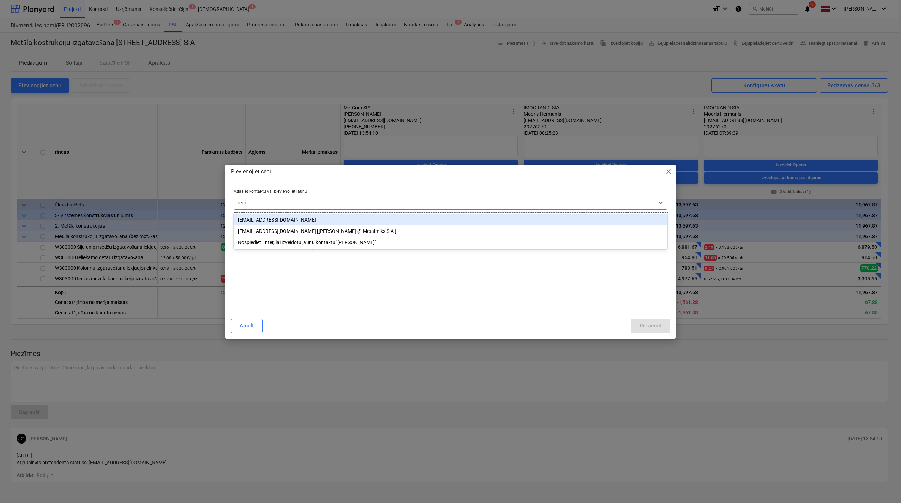
type input "renis"
click at [307, 221] on div "[EMAIL_ADDRESS][DOMAIN_NAME] [[PERSON_NAME] @ Metalmiks SIA ]" at bounding box center [451, 219] width 434 height 11
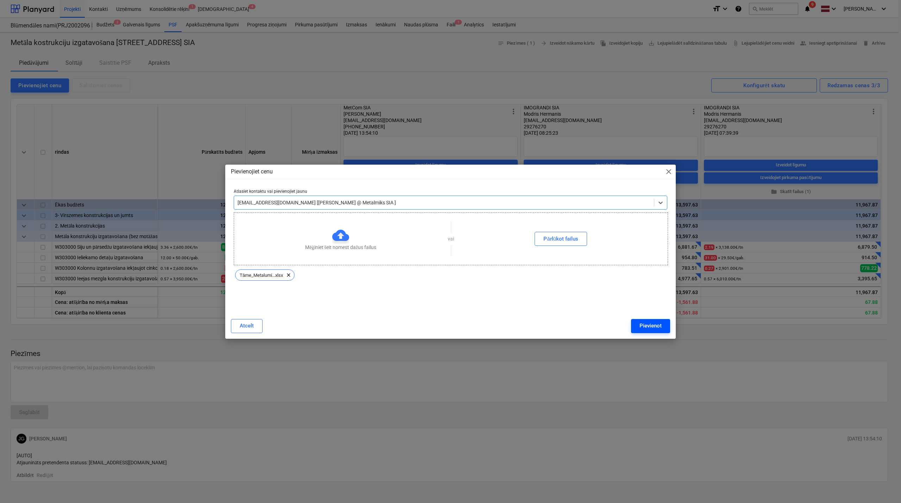
click at [650, 326] on div "Pievienot" at bounding box center [651, 325] width 22 height 9
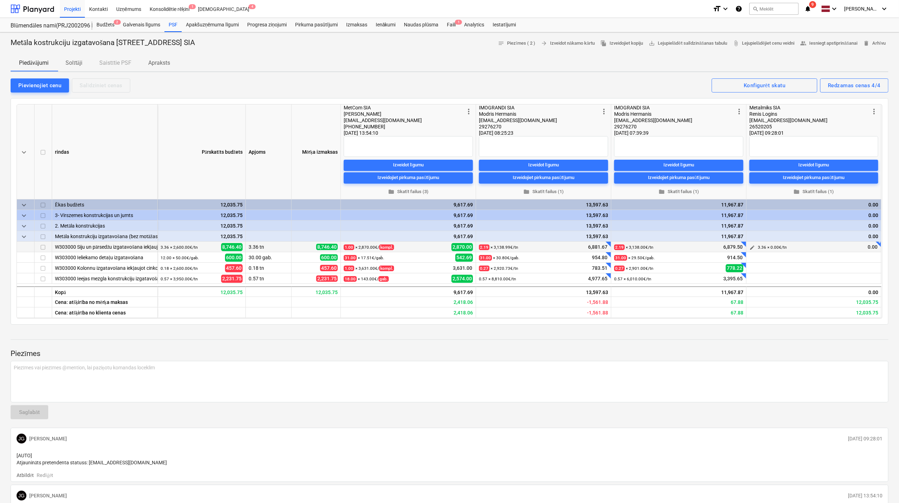
click at [754, 246] on span "edit" at bounding box center [752, 248] width 6 height 6
drag, startPoint x: 765, startPoint y: 274, endPoint x: 735, endPoint y: 273, distance: 30.3
click at [735, 273] on input "3.364" at bounding box center [769, 272] width 70 height 14
type input "3.36"
click at [829, 272] on input "text" at bounding box center [840, 272] width 70 height 14
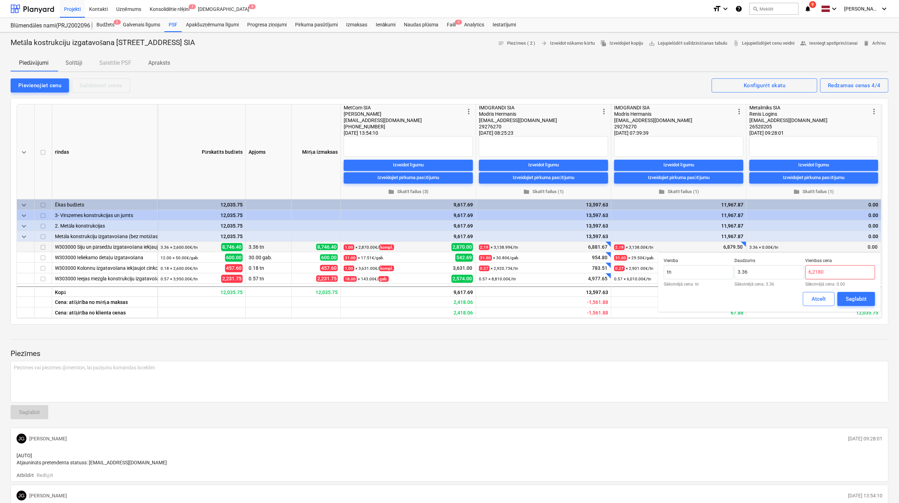
click at [813, 274] on input "6,2180" at bounding box center [840, 272] width 70 height 14
type input "6,180.00"
click at [861, 298] on div "Saglabāt" at bounding box center [856, 299] width 21 height 9
click at [751, 250] on span "edit" at bounding box center [752, 248] width 6 height 6
click at [842, 275] on input "6180" at bounding box center [840, 272] width 70 height 14
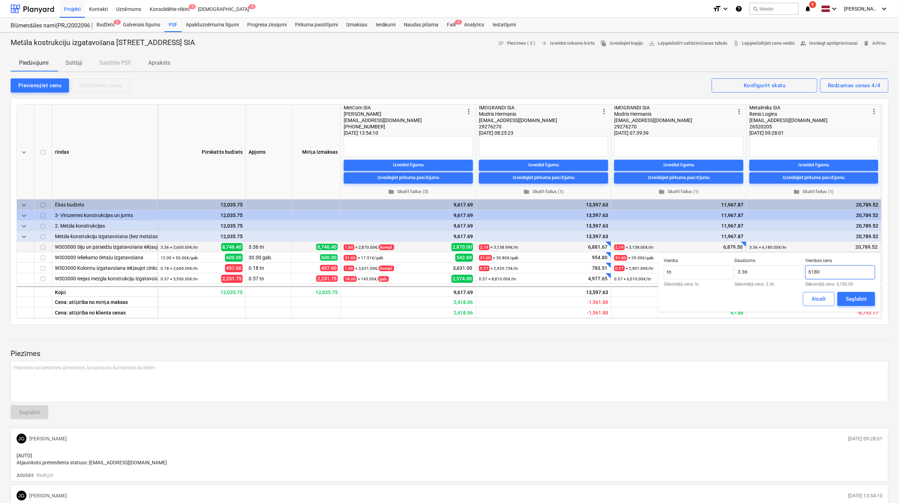
click at [842, 275] on input "6180" at bounding box center [840, 272] width 70 height 14
type input "1.00"
click at [770, 249] on small "3.36 × 6,180.00€ / [GEOGRAPHIC_DATA]" at bounding box center [776, 247] width 37 height 5
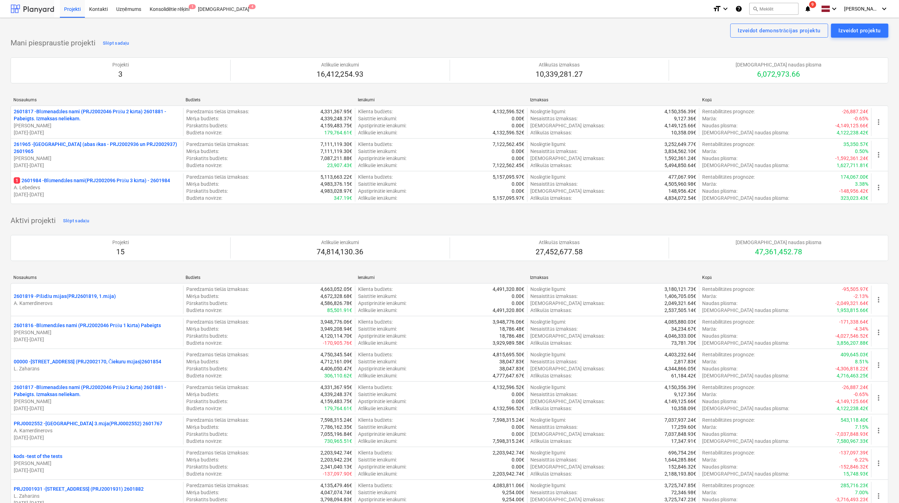
click at [35, 8] on div at bounding box center [33, 9] width 44 height 18
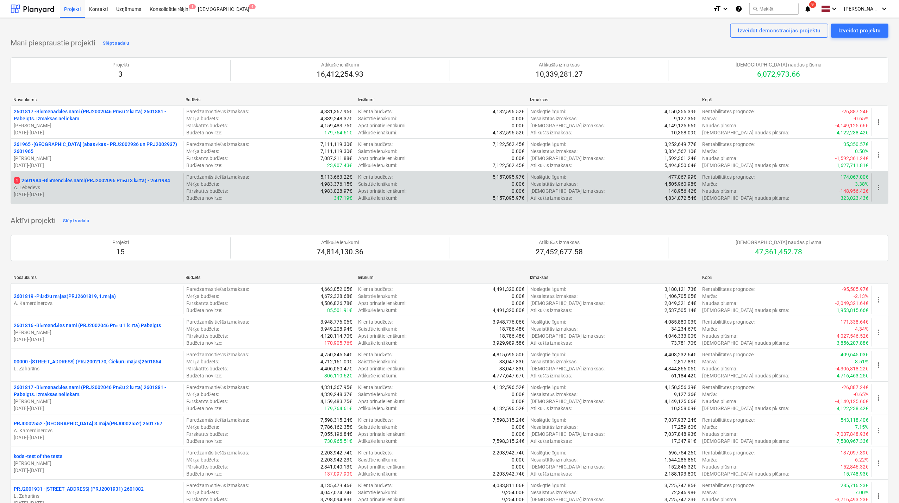
click at [88, 180] on p "1 2601984 - Blūmendāles nami(PRJ2002096 Prūšu 3 kārta) - 2601984" at bounding box center [92, 180] width 156 height 7
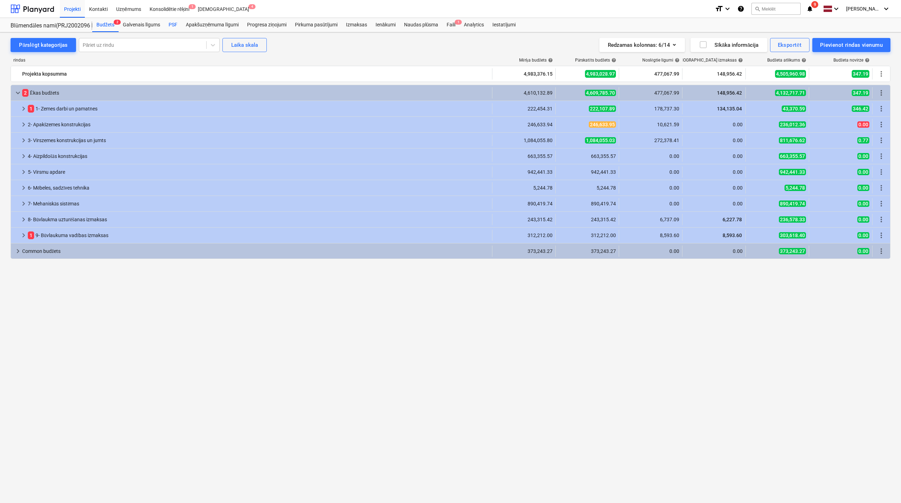
click at [171, 24] on div "PSF" at bounding box center [172, 25] width 17 height 14
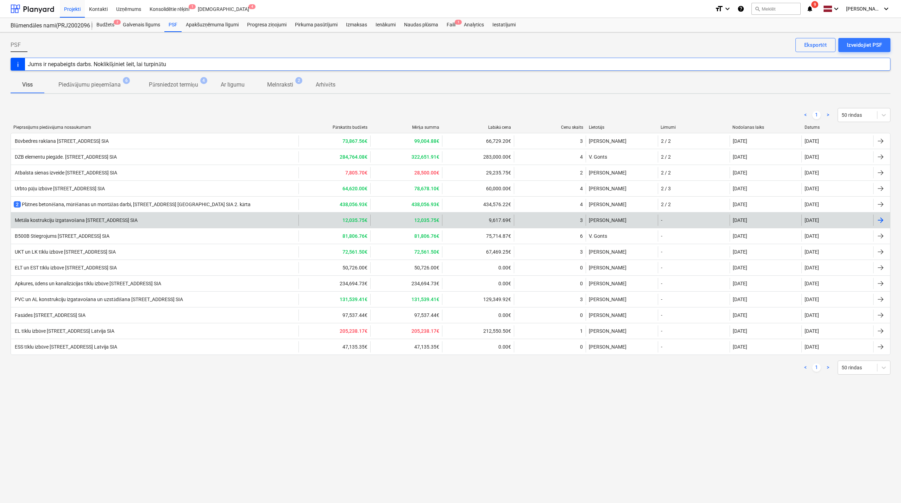
click at [231, 224] on div "Metāla kostrukciju izgatavošana [STREET_ADDRESS] SIA" at bounding box center [155, 220] width 288 height 11
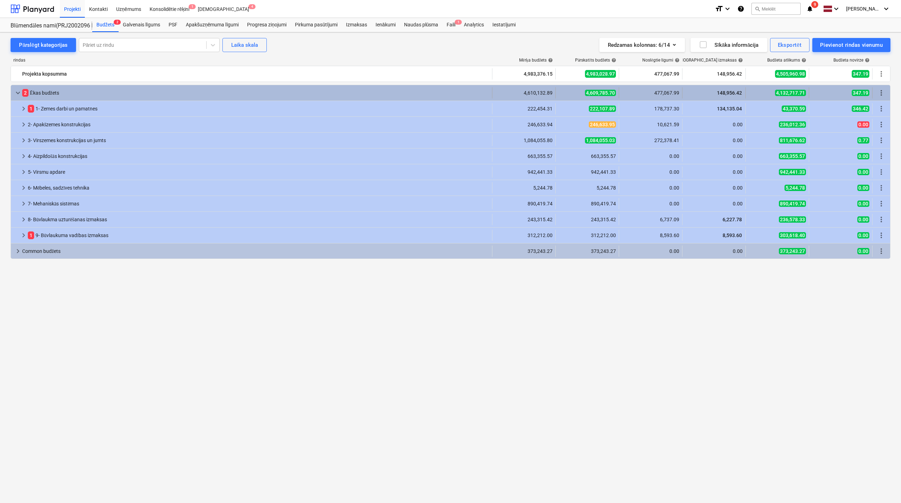
click at [19, 89] on span "keyboard_arrow_down" at bounding box center [18, 93] width 8 height 8
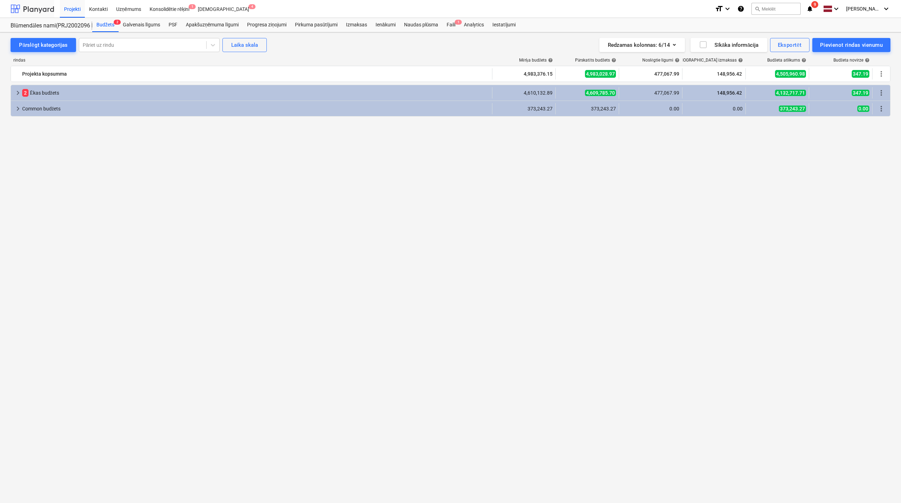
click at [42, 0] on div at bounding box center [33, 9] width 44 height 18
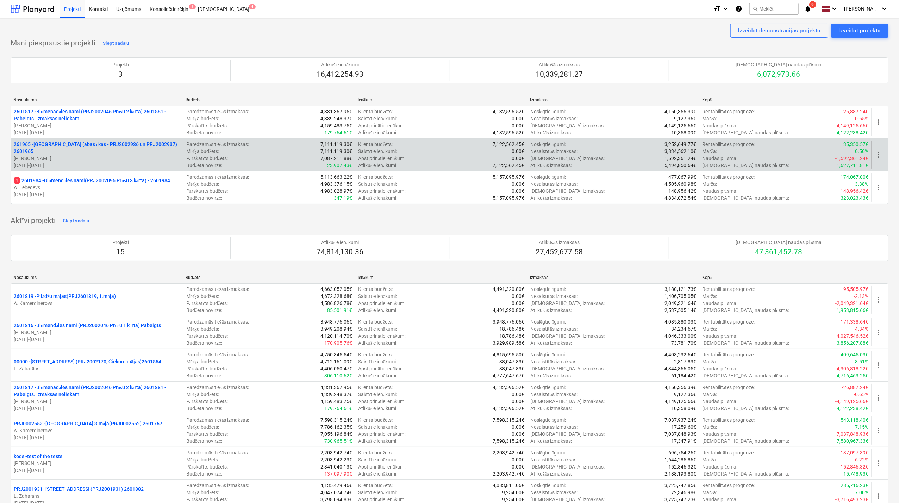
click at [79, 151] on p "261965 - [GEOGRAPHIC_DATA] (abas ēkas - PRJ2002936 un PRJ2002937) 2601965" at bounding box center [97, 148] width 167 height 14
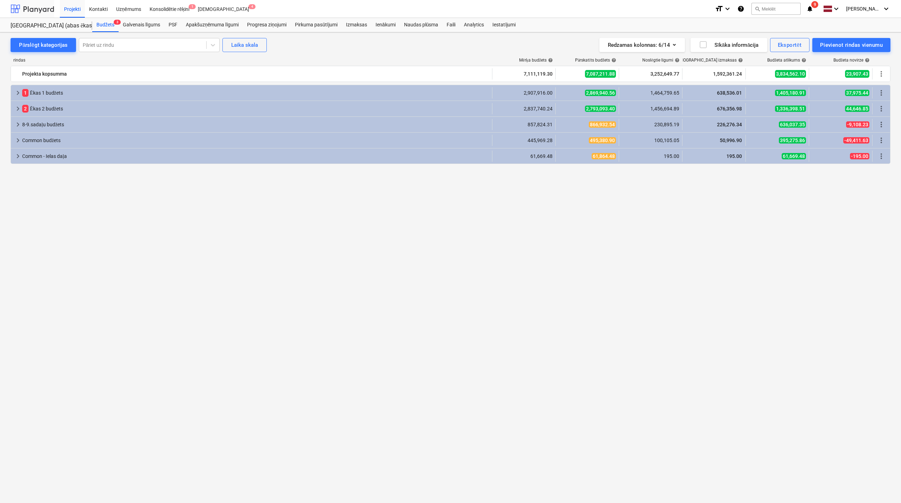
click at [25, 10] on div at bounding box center [33, 9] width 44 height 18
